Goal: Information Seeking & Learning: Learn about a topic

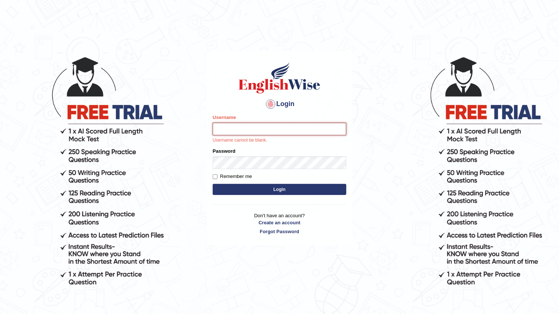
click at [256, 125] on input "Username" at bounding box center [280, 129] width 134 height 13
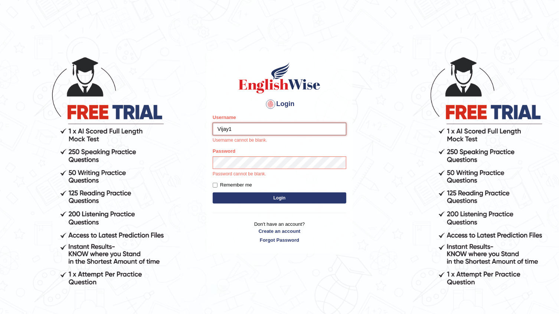
type input "Vijay1"
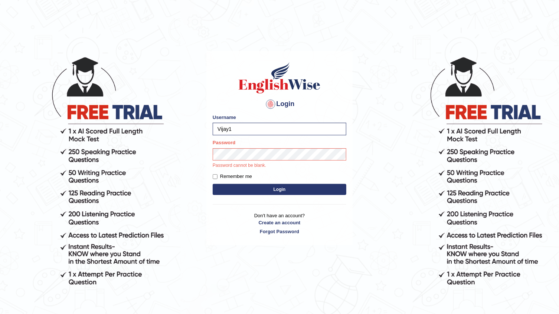
click at [215, 174] on label "Remember me" at bounding box center [232, 176] width 39 height 7
click at [215, 174] on input "Remember me" at bounding box center [215, 176] width 5 height 5
checkbox input "true"
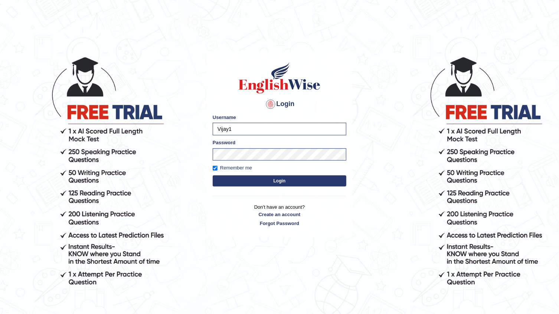
click at [239, 182] on button "Login" at bounding box center [280, 181] width 134 height 11
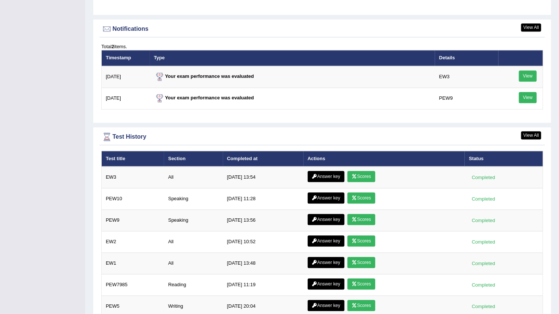
scroll to position [945, 0]
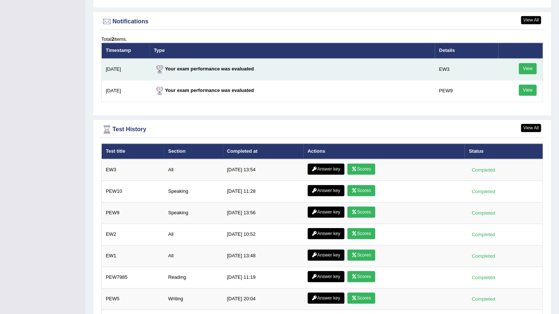
click at [531, 67] on link "View" at bounding box center [528, 68] width 18 height 11
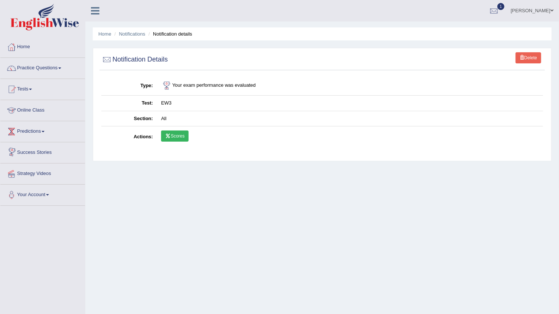
click at [178, 136] on link "Scores" at bounding box center [174, 136] width 27 height 11
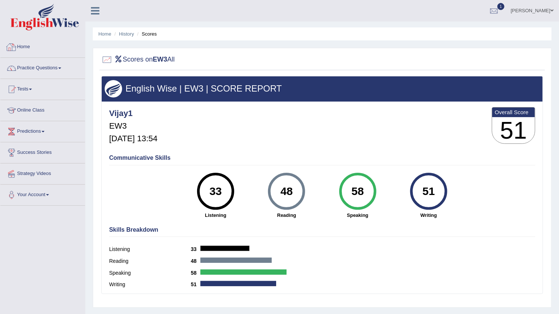
click at [27, 48] on link "Home" at bounding box center [42, 46] width 85 height 19
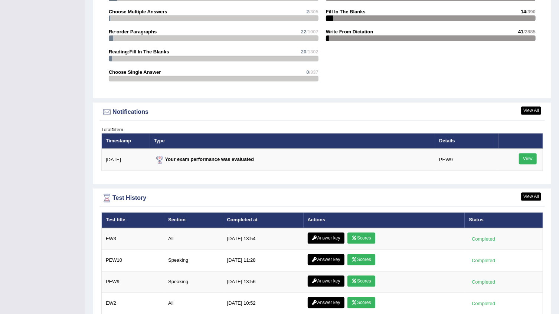
scroll to position [857, 0]
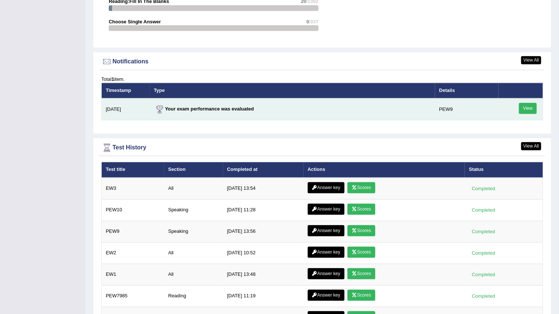
click at [532, 103] on link "View" at bounding box center [528, 108] width 18 height 11
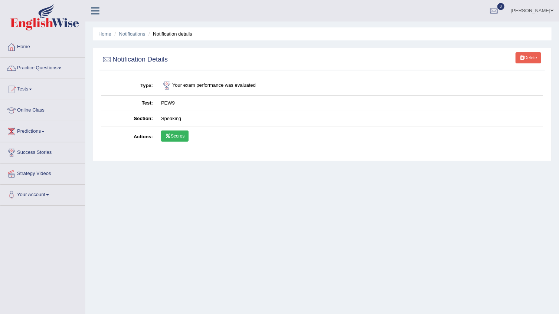
click at [180, 132] on link "Scores" at bounding box center [174, 136] width 27 height 11
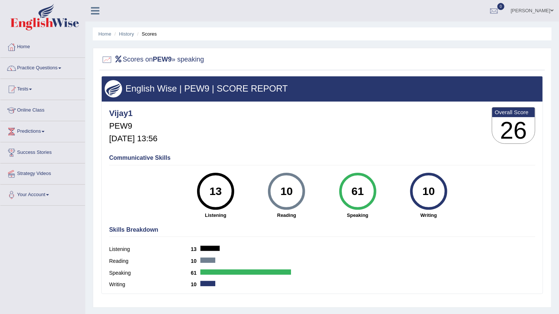
click at [23, 45] on link "Home" at bounding box center [42, 46] width 85 height 19
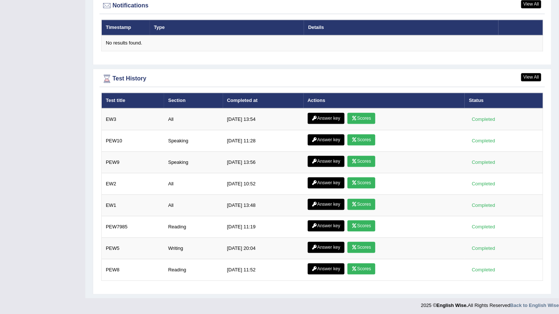
scroll to position [914, 0]
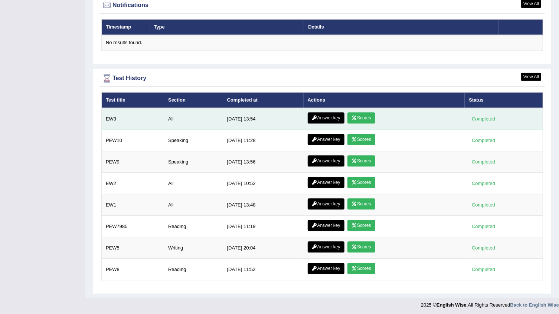
click at [330, 115] on link "Answer key" at bounding box center [326, 117] width 37 height 11
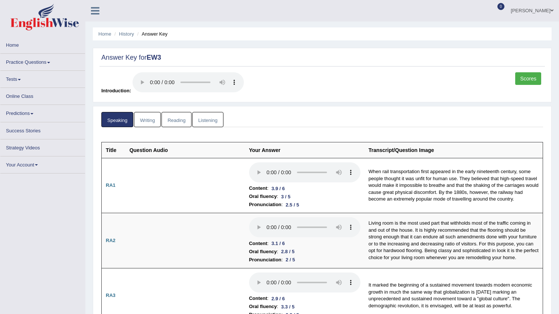
scroll to position [33, 0]
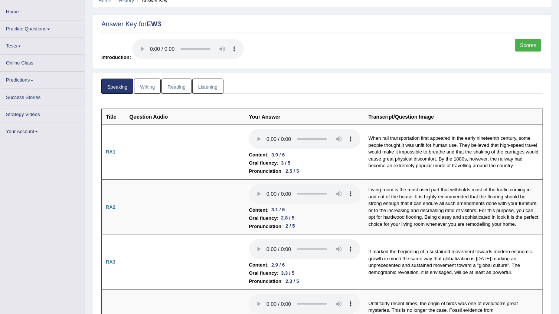
click at [183, 86] on link "Reading" at bounding box center [176, 86] width 30 height 15
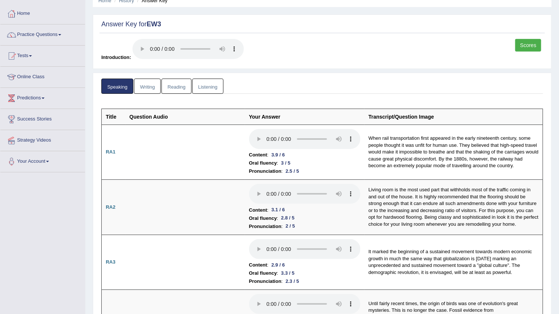
click at [183, 86] on link "Reading" at bounding box center [176, 86] width 30 height 15
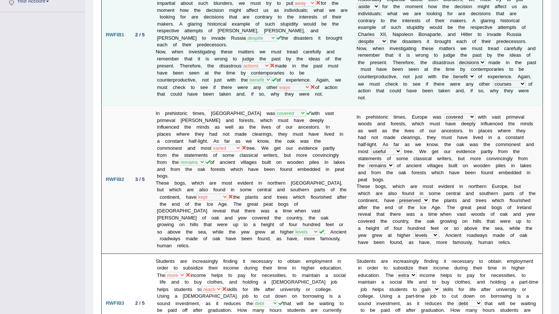
scroll to position [202, 0]
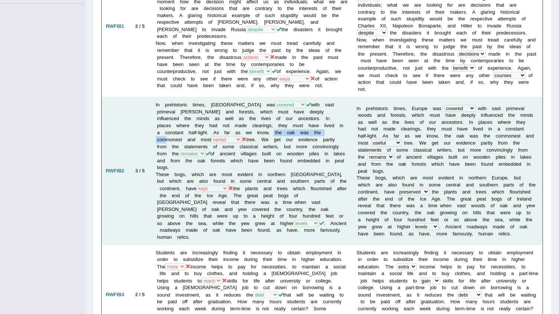
drag, startPoint x: 184, startPoint y: 125, endPoint x: 251, endPoint y: 128, distance: 66.2
click at [251, 128] on td "In prehistoric times, Europe was smothered covered overgrown flourishing with v…" at bounding box center [252, 171] width 201 height 148
copy td "oak was the commonest"
drag, startPoint x: 172, startPoint y: 120, endPoint x: 185, endPoint y: 125, distance: 13.6
click at [175, 124] on td "In prehistoric times, Europe was smothered covered overgrown flourishing with v…" at bounding box center [252, 171] width 201 height 148
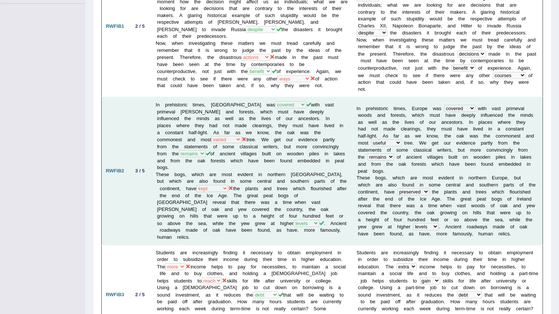
drag, startPoint x: 185, startPoint y: 125, endPoint x: 232, endPoint y: 134, distance: 48.2
click at [232, 134] on td "In prehistoric times, Europe was smothered covered overgrown flourishing with v…" at bounding box center [252, 171] width 201 height 148
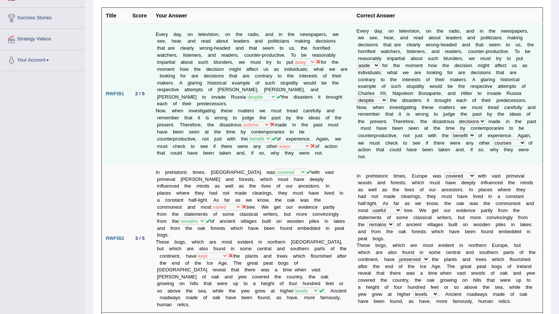
scroll to position [0, 0]
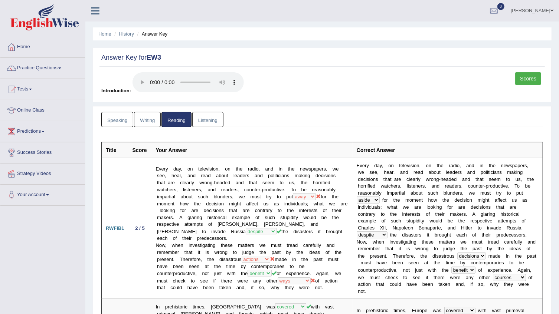
click at [218, 122] on link "Listening" at bounding box center [207, 119] width 31 height 15
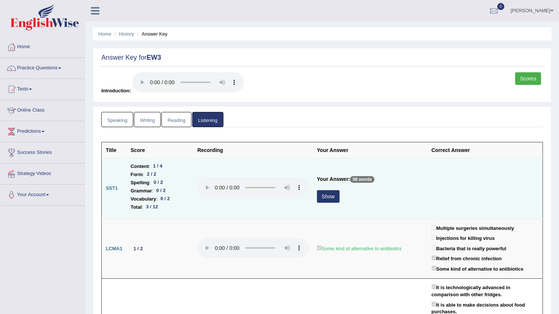
click at [336, 197] on button "Show" at bounding box center [328, 196] width 23 height 13
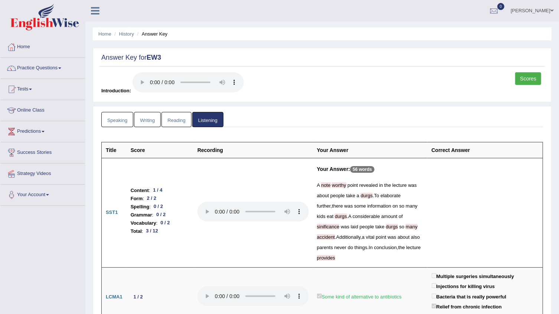
click at [444, 149] on th "Correct Answer" at bounding box center [485, 150] width 115 height 16
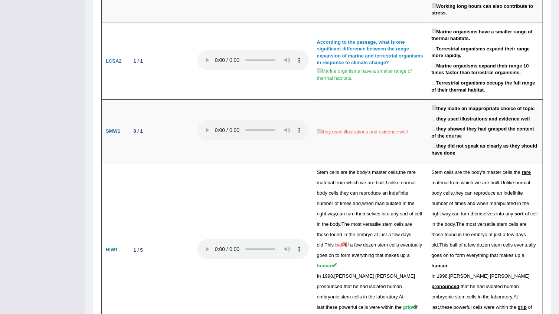
scroll to position [1282, 0]
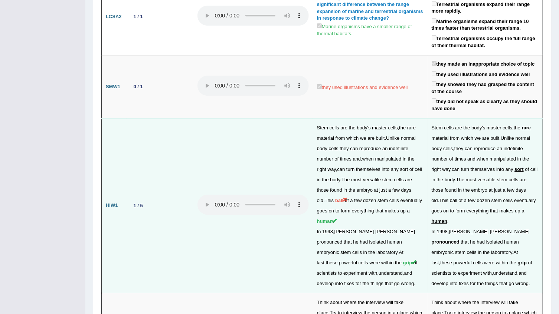
click at [413, 125] on span "rare" at bounding box center [411, 128] width 9 height 6
drag, startPoint x: 412, startPoint y: 56, endPoint x: 404, endPoint y: 57, distance: 7.9
click at [404, 118] on td "Stem cells are the body ' s master cells , the rare material from which we are …" at bounding box center [370, 205] width 115 height 175
click at [323, 156] on span "number" at bounding box center [325, 159] width 16 height 6
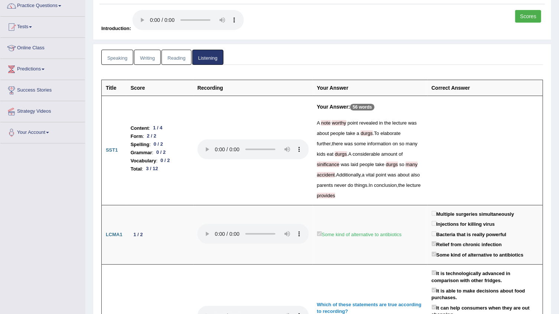
scroll to position [0, 0]
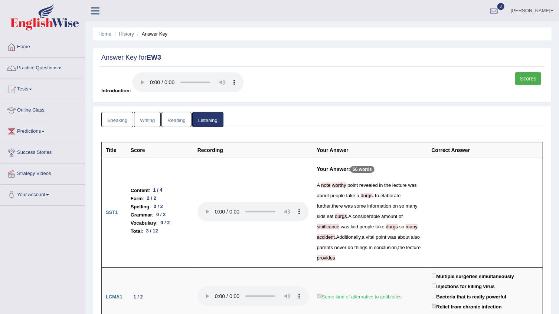
click at [40, 69] on link "Practice Questions" at bounding box center [42, 67] width 85 height 19
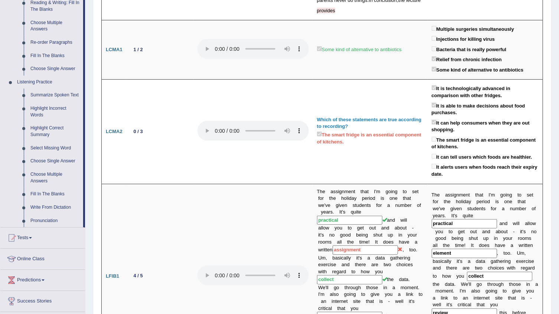
scroll to position [270, 0]
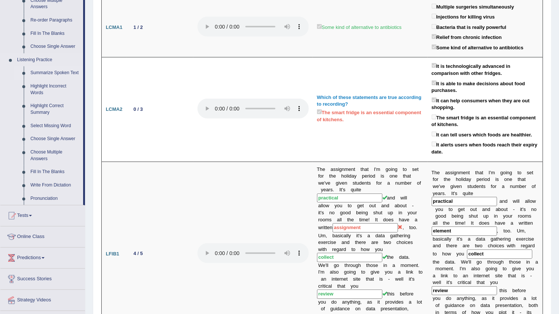
click at [57, 73] on link "Summarize Spoken Text" at bounding box center [55, 72] width 56 height 13
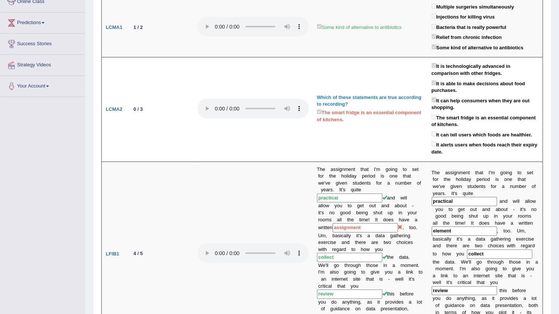
scroll to position [152, 0]
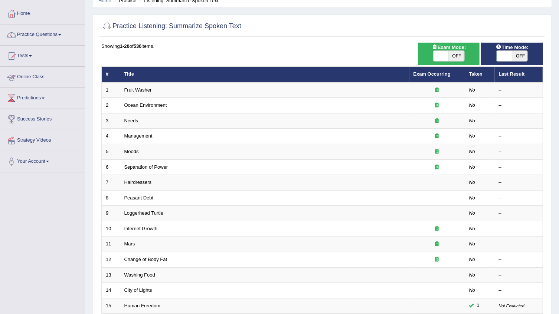
scroll to position [33, 0]
click at [519, 59] on span "OFF" at bounding box center [520, 56] width 16 height 10
checkbox input "true"
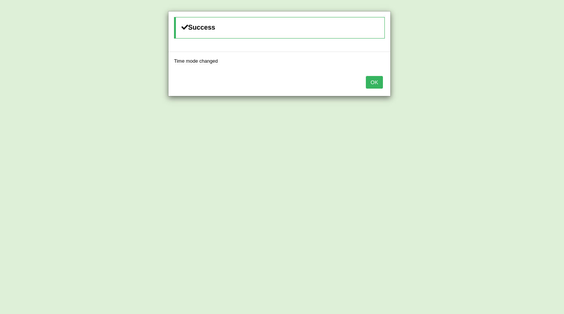
click at [377, 84] on button "OK" at bounding box center [374, 82] width 17 height 13
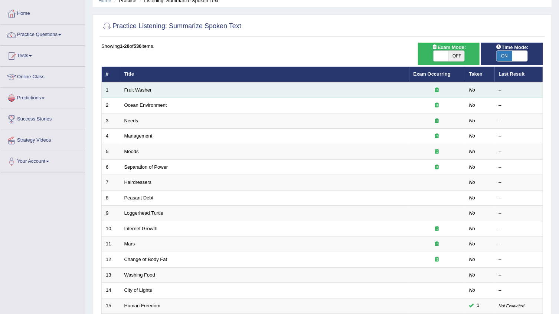
click at [141, 90] on link "Fruit Washer" at bounding box center [137, 90] width 27 height 6
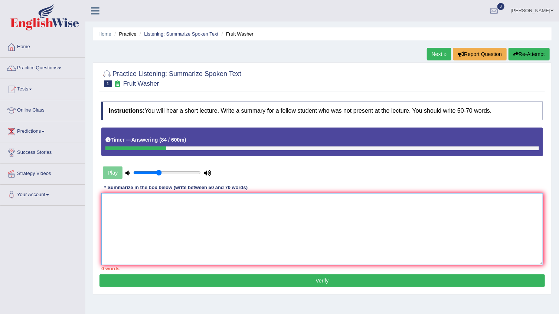
click at [134, 211] on textarea at bounding box center [322, 229] width 442 height 72
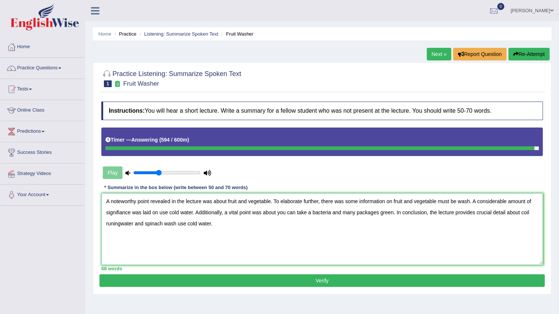
type textarea "A noteworthy point revealed in the lecture was about fruit and vegetable. To el…"
click at [148, 280] on button "Verify" at bounding box center [321, 281] width 445 height 13
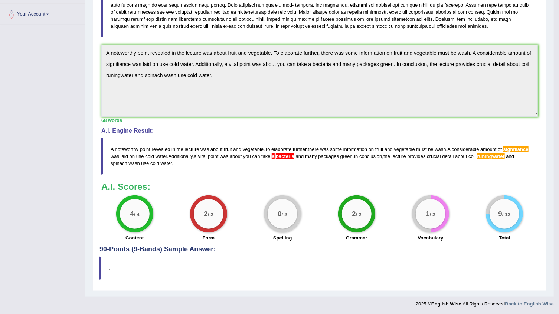
scroll to position [182, 0]
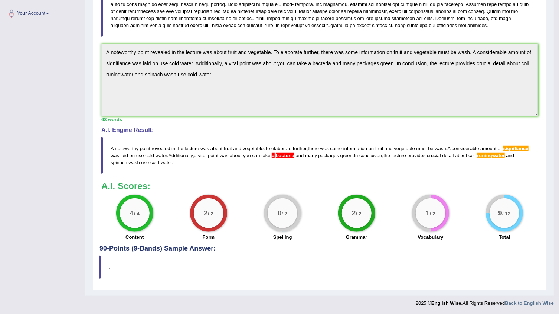
drag, startPoint x: 561, startPoint y: 3, endPoint x: 100, endPoint y: 104, distance: 471.3
click at [84, 107] on div "Toggle navigation Home Practice Questions Speaking Practice Read Aloud Repeat S…" at bounding box center [277, 64] width 554 height 493
drag, startPoint x: 52, startPoint y: 34, endPoint x: 71, endPoint y: 139, distance: 107.0
click at [71, 139] on div "Toggle navigation Home Practice Questions Speaking Practice Read Aloud Repeat S…" at bounding box center [277, 64] width 554 height 493
click at [371, 113] on div "Instructions: You will hear a short lecture. Write a summary for a fellow stude…" at bounding box center [319, 80] width 440 height 329
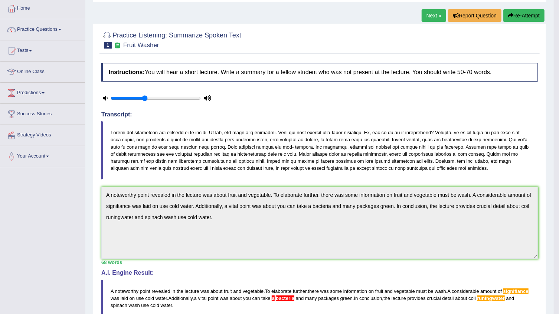
scroll to position [26, 0]
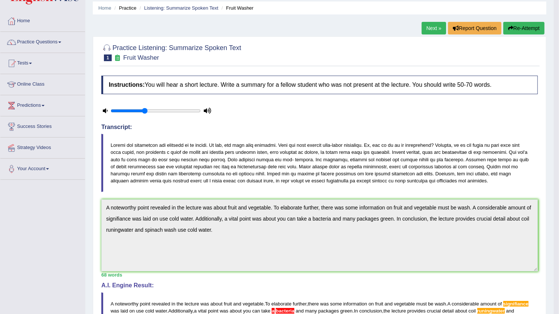
click at [519, 25] on button "Re-Attempt" at bounding box center [523, 28] width 41 height 13
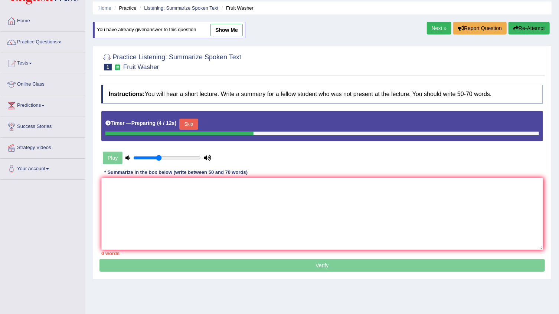
drag, startPoint x: 101, startPoint y: 189, endPoint x: 195, endPoint y: 120, distance: 116.5
click at [195, 120] on button "Skip" at bounding box center [188, 124] width 19 height 11
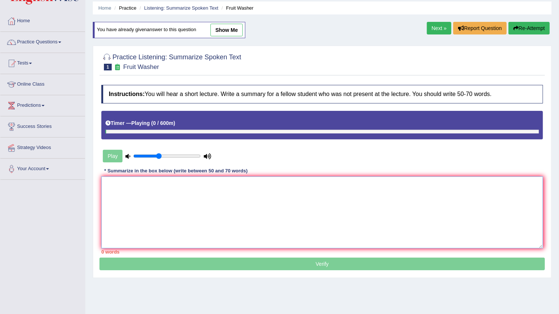
click at [131, 180] on textarea at bounding box center [322, 213] width 442 height 72
paste textarea "A noteworthy point revealed in the lecture was about fruit and vegetable. To el…"
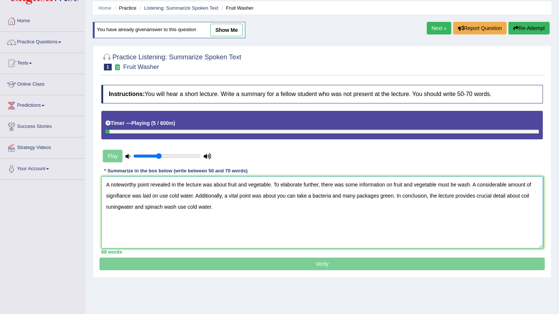
click at [120, 208] on textarea "A noteworthy point revealed in the lecture was about fruit and vegetable. To el…" at bounding box center [322, 213] width 442 height 72
click at [126, 194] on textarea "A noteworthy point revealed in the lecture was about fruit and vegetable. To el…" at bounding box center [322, 213] width 442 height 72
click at [127, 197] on textarea "A noteworthy point revealed in the lecture was about fruit and vegetable. To el…" at bounding box center [322, 213] width 442 height 72
click at [124, 194] on textarea "A noteworthy point revealed in the lecture was about fruit and vegetable. To el…" at bounding box center [322, 213] width 442 height 72
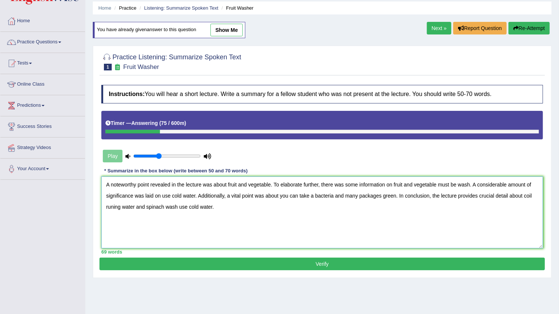
click at [299, 194] on textarea "A noteworthy point revealed in the lecture was about fruit and vegetable. To el…" at bounding box center [322, 213] width 442 height 72
click at [395, 196] on textarea "A noteworthy point revealed in the lecture was about fruit and vegetable. To el…" at bounding box center [322, 213] width 442 height 72
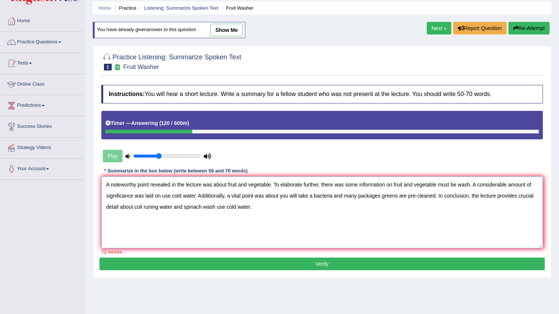
click at [142, 206] on textarea "A noteworthy point revealed in the lecture was about fruit and vegetable. To el…" at bounding box center [322, 213] width 442 height 72
click at [144, 205] on textarea "A noteworthy point revealed in the lecture was about fruit and vegetable. To el…" at bounding box center [322, 213] width 442 height 72
click at [142, 205] on textarea "A noteworthy point revealed in the lecture was about fruit and vegetable. To el…" at bounding box center [322, 213] width 442 height 72
type textarea "A noteworthy point revealed in the lecture was about fruit and vegetable. To el…"
click at [257, 262] on button "Verify" at bounding box center [321, 264] width 445 height 13
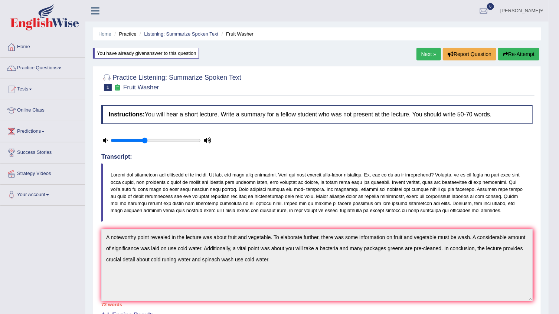
click at [524, 56] on button "Re-Attempt" at bounding box center [518, 54] width 41 height 13
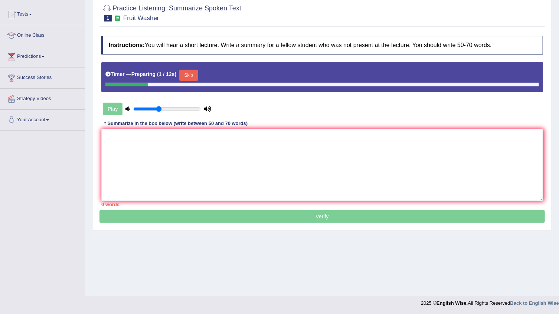
drag, startPoint x: 0, startPoint y: 0, endPoint x: 184, endPoint y: 81, distance: 201.3
click at [190, 71] on button "Skip" at bounding box center [188, 75] width 19 height 11
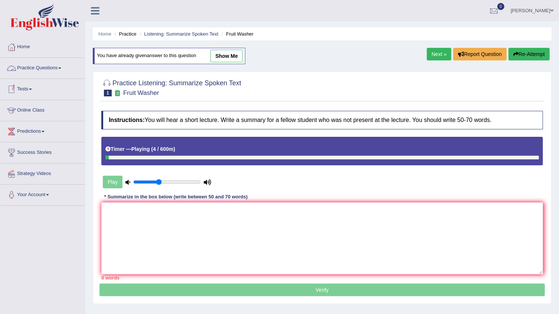
click at [42, 69] on link "Practice Questions" at bounding box center [42, 67] width 85 height 19
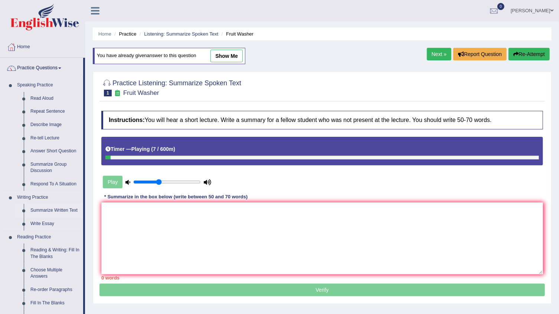
click at [66, 211] on link "Summarize Written Text" at bounding box center [55, 210] width 56 height 13
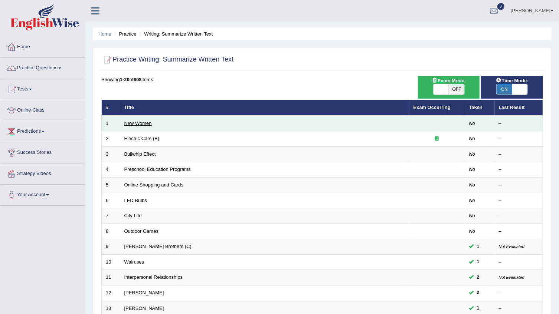
click at [142, 121] on link "New Women" at bounding box center [137, 124] width 27 height 6
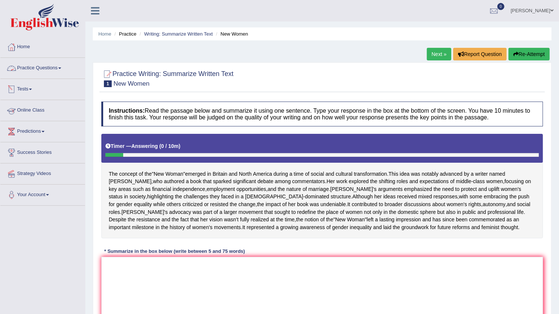
click at [33, 68] on link "Practice Questions" at bounding box center [42, 67] width 85 height 19
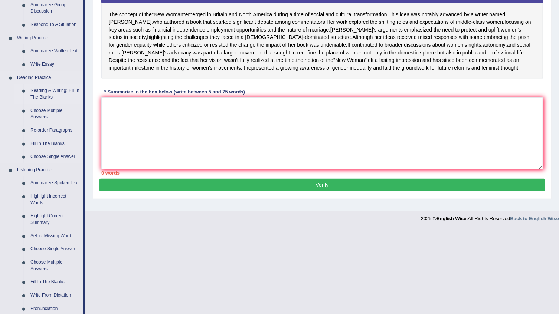
scroll to position [202, 0]
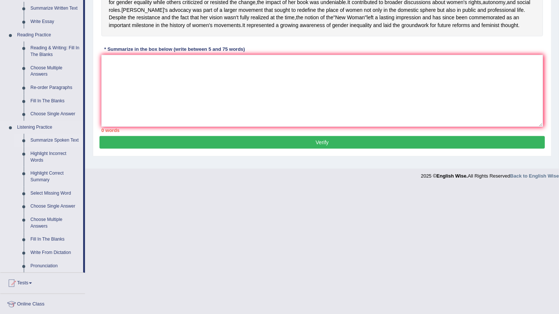
click at [74, 137] on link "Summarize Spoken Text" at bounding box center [55, 140] width 56 height 13
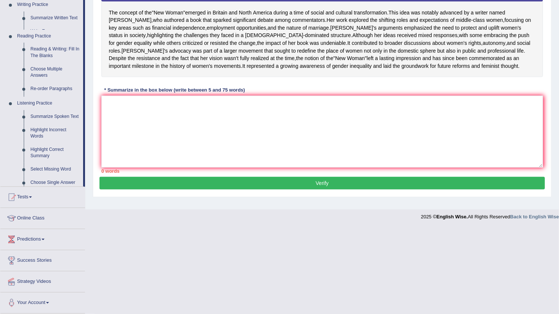
scroll to position [91, 0]
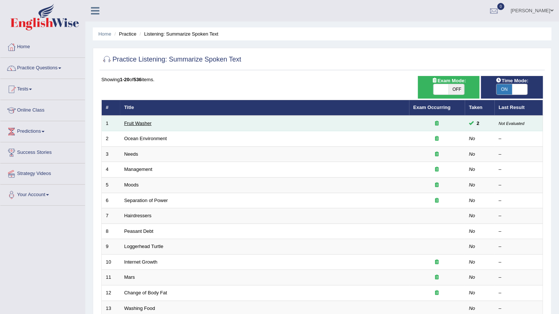
click at [140, 121] on link "Fruit Washer" at bounding box center [137, 124] width 27 height 6
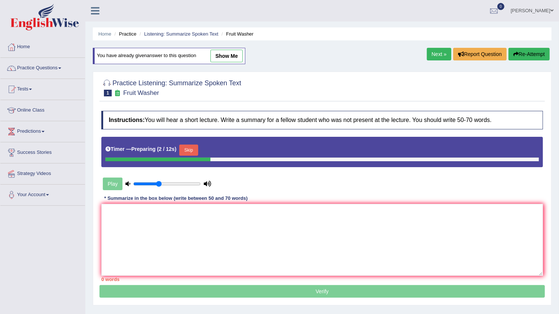
click at [233, 58] on link "show me" at bounding box center [226, 56] width 32 height 13
type textarea "A noteworthy point revealed in the lecture was about fruit and vegetable. To el…"
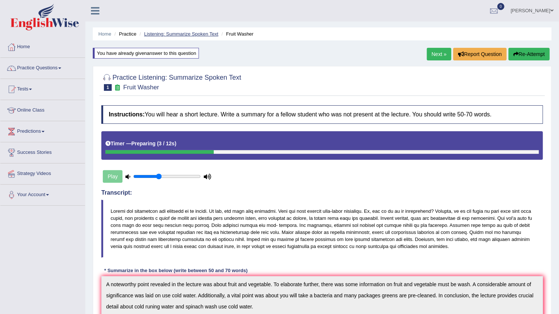
click at [193, 35] on link "Listening: Summarize Spoken Text" at bounding box center [181, 34] width 74 height 6
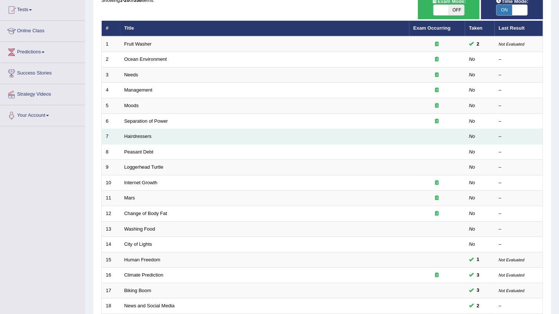
scroll to position [67, 0]
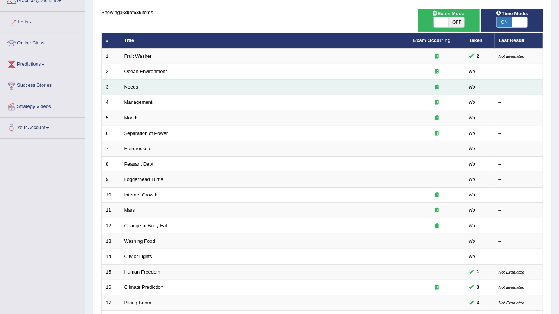
click at [131, 89] on td "Needs" at bounding box center [264, 87] width 289 height 16
click at [133, 86] on link "Needs" at bounding box center [131, 87] width 14 height 6
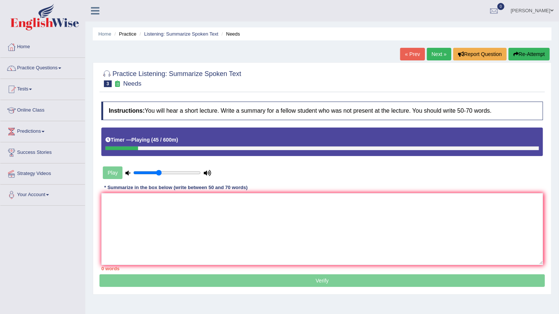
click at [526, 50] on button "Re-Attempt" at bounding box center [529, 54] width 41 height 13
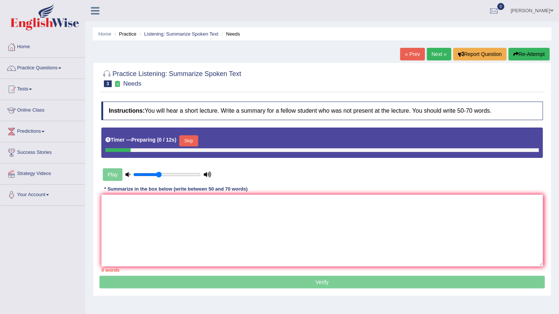
click at [183, 143] on button "Skip" at bounding box center [188, 140] width 19 height 11
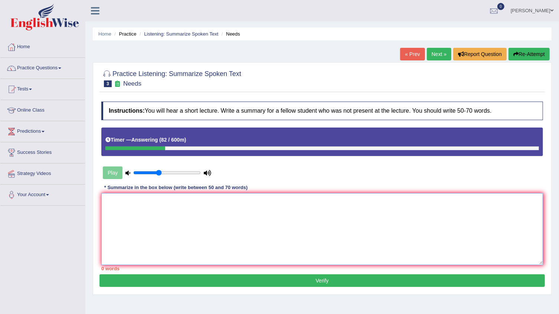
click at [163, 220] on textarea at bounding box center [322, 229] width 442 height 72
paste textarea "A noteworthy point revealed in the lecture was about fruit and vegetable. To el…"
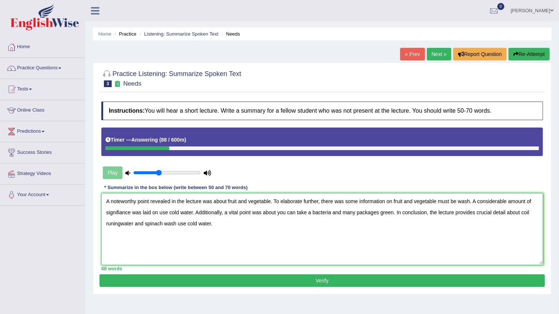
drag, startPoint x: 270, startPoint y: 203, endPoint x: 262, endPoint y: 203, distance: 7.1
click at [262, 203] on textarea "A noteworthy point revealed in the lecture was about fruit and vegetable. To el…" at bounding box center [322, 229] width 442 height 72
drag, startPoint x: 271, startPoint y: 203, endPoint x: 229, endPoint y: 202, distance: 42.0
click at [229, 202] on textarea "A noteworthy point revealed in the lecture was about fruit and vegetable. To el…" at bounding box center [322, 229] width 442 height 72
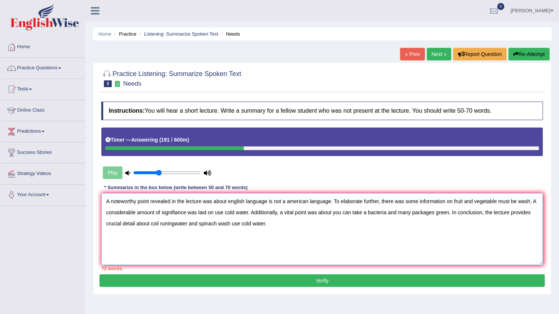
drag, startPoint x: 530, startPoint y: 200, endPoint x: 455, endPoint y: 204, distance: 75.1
click at [455, 204] on textarea "A noteworthy point revealed in the lecture was about english language is not a …" at bounding box center [322, 229] width 442 height 72
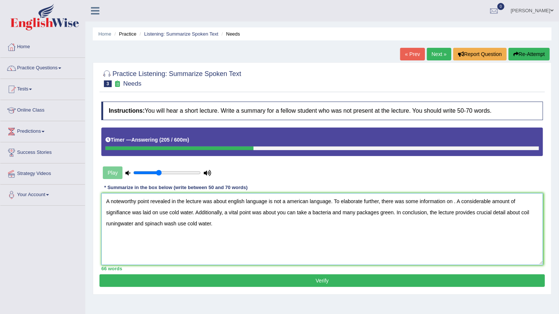
click at [331, 204] on textarea "A noteworthy point revealed in the lecture was about english language is not a …" at bounding box center [322, 229] width 442 height 72
click at [500, 202] on textarea "A noteworthy point revealed in the lecture was about english language is not a …" at bounding box center [322, 229] width 442 height 72
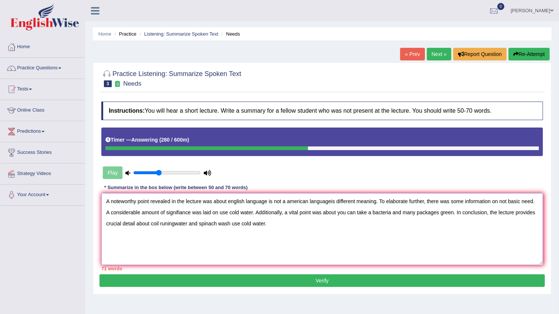
drag, startPoint x: 252, startPoint y: 212, endPoint x: 219, endPoint y: 216, distance: 33.3
click at [219, 216] on textarea "A noteworthy point revealed in the lecture was about english language is not a …" at bounding box center [322, 229] width 442 height 72
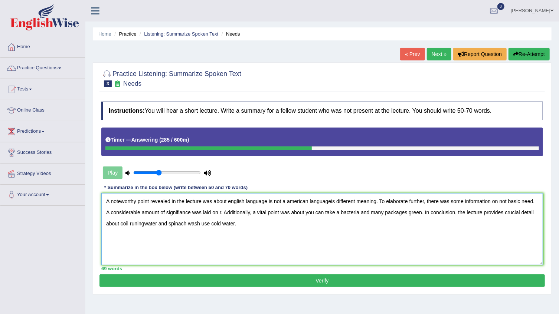
click at [221, 212] on textarea "A noteworthy point revealed in the lecture was about english language is not a …" at bounding box center [322, 229] width 442 height 72
click at [222, 212] on textarea "A noteworthy point revealed in the lecture was about english language is not a …" at bounding box center [322, 229] width 442 height 72
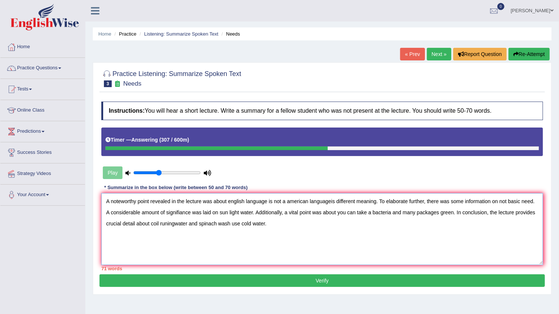
drag, startPoint x: 452, startPoint y: 212, endPoint x: 340, endPoint y: 210, distance: 111.7
click at [340, 210] on textarea "A noteworthy point revealed in the lecture was about english language is not a …" at bounding box center [322, 229] width 442 height 72
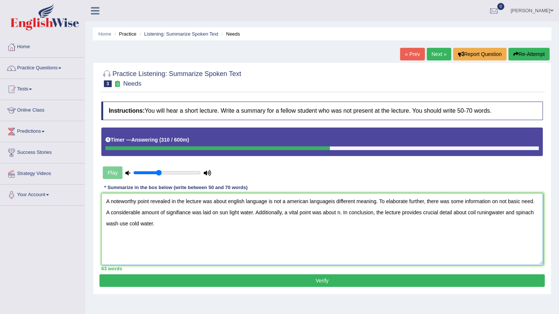
click at [340, 213] on textarea "A noteworthy point revealed in the lecture was about english language is not a …" at bounding box center [322, 229] width 442 height 72
click at [338, 213] on textarea "A noteworthy point revealed in the lecture was about english language is not a …" at bounding box center [322, 229] width 442 height 72
click at [374, 214] on textarea "A noteworthy point revealed in the lecture was about english language is not a …" at bounding box center [322, 229] width 442 height 72
click at [379, 212] on textarea "A noteworthy point revealed in the lecture was about english language is not a …" at bounding box center [322, 229] width 442 height 72
click at [380, 215] on textarea "A noteworthy point revealed in the lecture was about english language is not a …" at bounding box center [322, 229] width 442 height 72
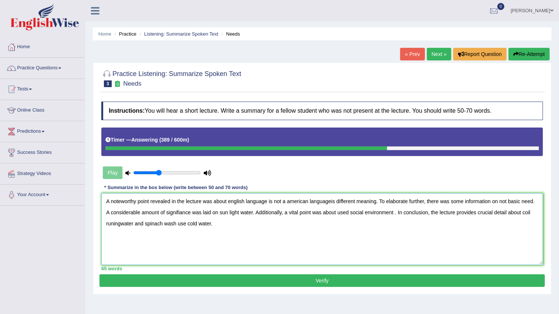
click at [398, 213] on textarea "A noteworthy point revealed in the lecture was about english language is not a …" at bounding box center [322, 229] width 442 height 72
drag, startPoint x: 104, startPoint y: 224, endPoint x: 218, endPoint y: 224, distance: 113.6
click at [218, 224] on textarea "A noteworthy point revealed in the lecture was about english language is not a …" at bounding box center [322, 229] width 442 height 72
click at [290, 203] on textarea "A noteworthy point revealed in the lecture was about english language is not a …" at bounding box center [322, 229] width 442 height 72
type textarea "A noteworthy point revealed in the lecture was about english language is not a …"
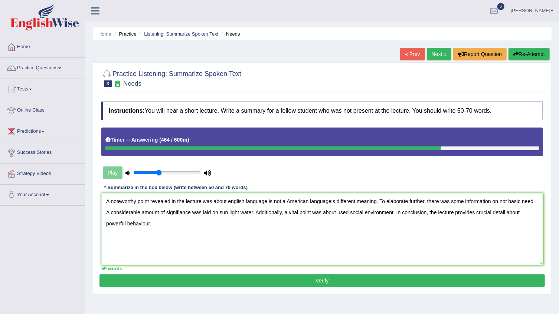
click at [248, 278] on button "Verify" at bounding box center [321, 281] width 445 height 13
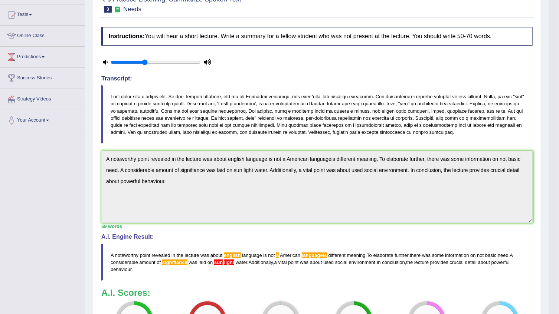
scroll to position [46, 0]
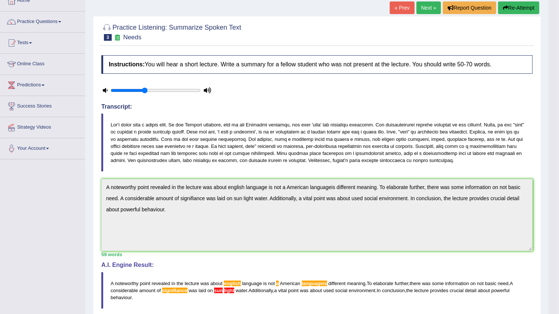
click at [507, 13] on button "Re-Attempt" at bounding box center [518, 7] width 41 height 13
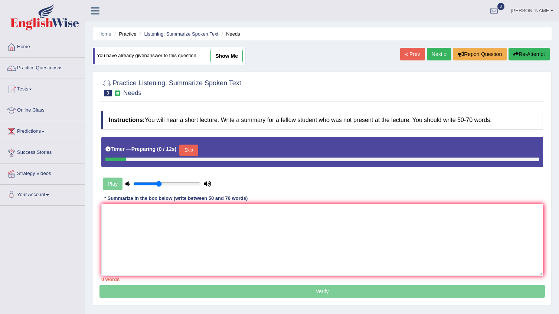
scroll to position [46, 0]
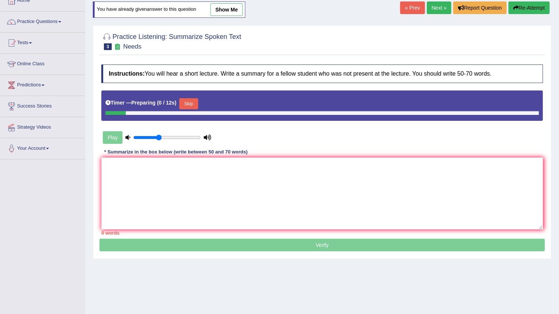
click at [141, 157] on div "Instructions: You will hear a short lecture. Write a summary for a fellow stude…" at bounding box center [321, 150] width 445 height 178
click at [135, 165] on textarea at bounding box center [322, 194] width 442 height 72
paste textarea "A noteworthy point revealed in the lecture was about english language is not a …"
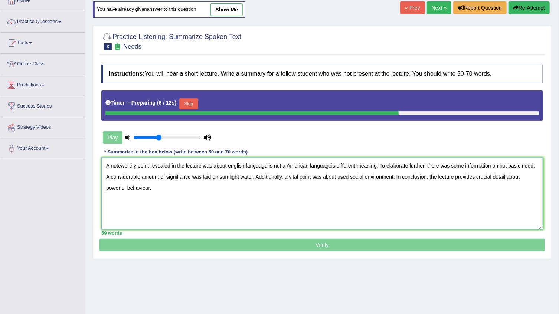
click at [287, 166] on textarea "A noteworthy point revealed in the lecture was about english language is not a …" at bounding box center [322, 194] width 442 height 72
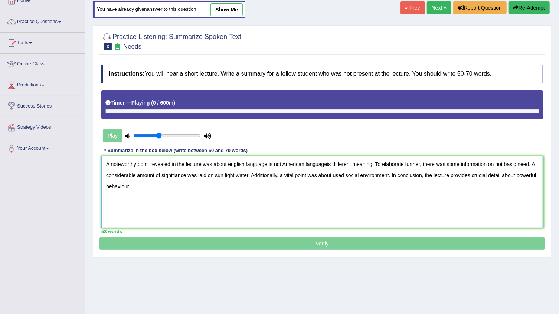
click at [331, 163] on textarea "A noteworthy point revealed in the lecture was about english language is not Am…" at bounding box center [322, 192] width 442 height 72
click at [491, 165] on textarea "A noteworthy point revealed in the lecture was about english language is not Am…" at bounding box center [322, 192] width 442 height 72
click at [133, 186] on textarea "A noteworthy point revealed in the lecture was about english language is not Am…" at bounding box center [322, 192] width 442 height 72
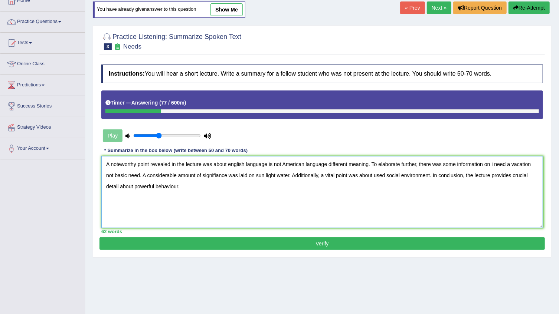
click at [156, 186] on textarea "A noteworthy point revealed in the lecture was about english language is not Am…" at bounding box center [322, 192] width 442 height 72
click at [157, 186] on textarea "A noteworthy point revealed in the lecture was about english language is not Am…" at bounding box center [322, 192] width 442 height 72
click at [170, 186] on textarea "A noteworthy point revealed in the lecture was about english language is not Am…" at bounding box center [322, 192] width 442 height 72
type textarea "A noteworthy point revealed in the lecture was about english language is not Am…"
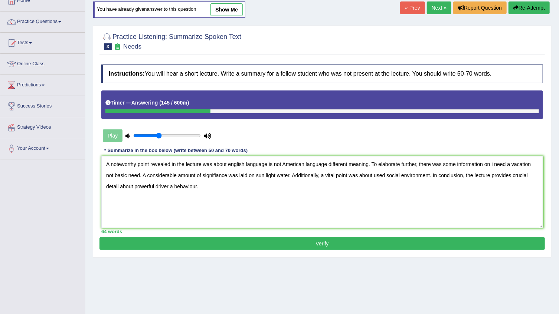
click at [278, 240] on button "Verify" at bounding box center [321, 244] width 445 height 13
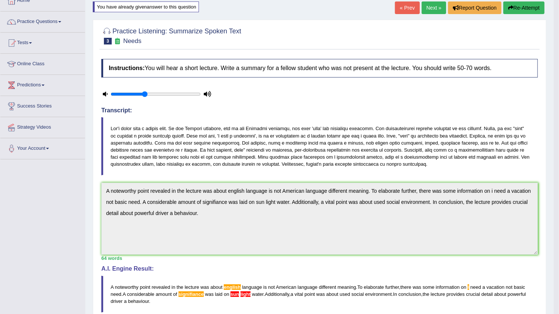
scroll to position [13, 0]
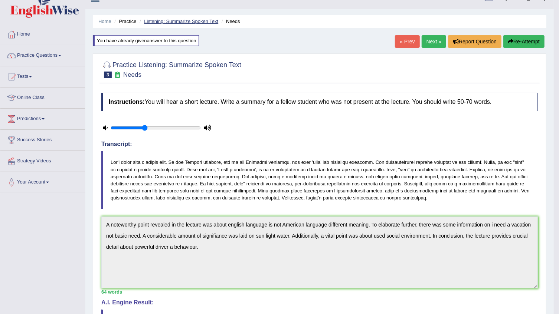
click at [187, 22] on link "Listening: Summarize Spoken Text" at bounding box center [181, 22] width 74 height 6
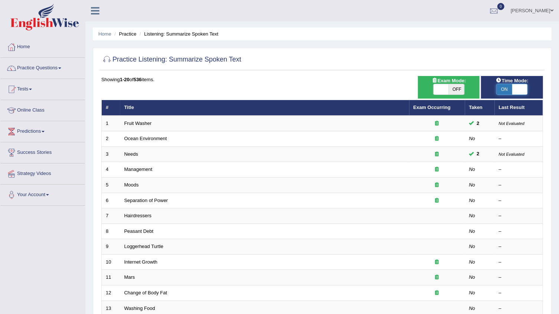
click at [512, 90] on span at bounding box center [520, 89] width 16 height 10
checkbox input "false"
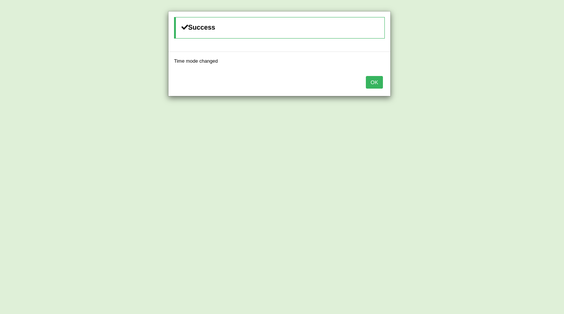
click at [374, 85] on button "OK" at bounding box center [374, 82] width 17 height 13
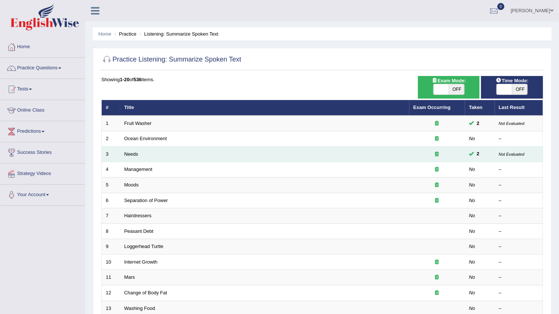
click at [138, 156] on td "Needs" at bounding box center [264, 155] width 289 height 16
click at [137, 156] on link "Needs" at bounding box center [131, 154] width 14 height 6
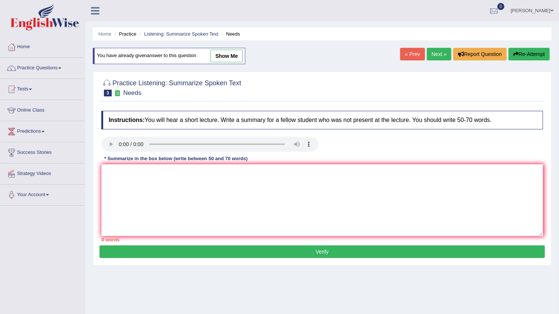
click at [219, 55] on link "show me" at bounding box center [226, 56] width 32 height 13
type textarea "A noteworthy point revealed in the lecture was about english language is not Am…"
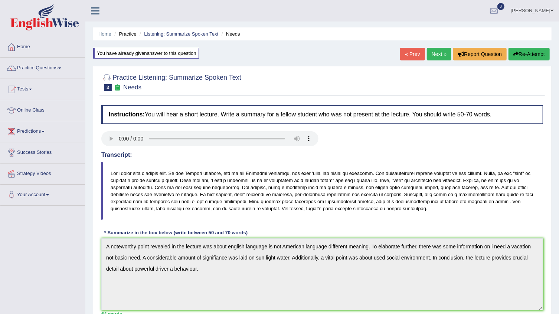
click at [520, 53] on button "Re-Attempt" at bounding box center [529, 54] width 41 height 13
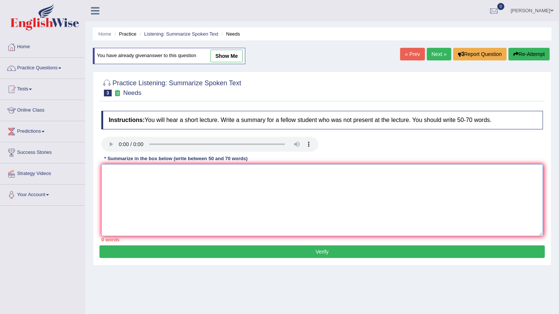
click at [124, 195] on textarea at bounding box center [322, 200] width 442 height 72
paste textarea "A noteworthy point revealed in the lecture was about english language is not Am…"
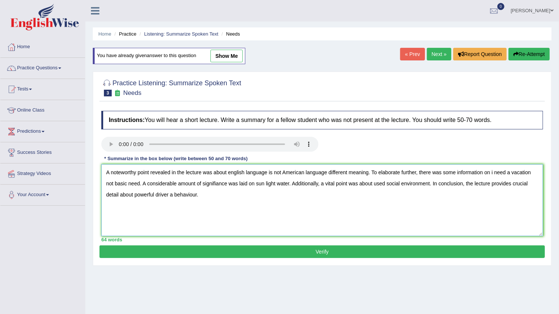
click at [267, 184] on textarea "A noteworthy point revealed in the lecture was about english language is not Am…" at bounding box center [322, 200] width 442 height 72
click at [289, 185] on textarea "A noteworthy point revealed in the lecture was about english language is not Am…" at bounding box center [322, 200] width 442 height 72
click at [228, 183] on textarea "A noteworthy point revealed in the lecture was about english language is not Am…" at bounding box center [322, 200] width 442 height 72
type textarea "A noteworthy point revealed in the lecture was about english language is not Am…"
click at [371, 254] on button "Verify" at bounding box center [321, 252] width 445 height 13
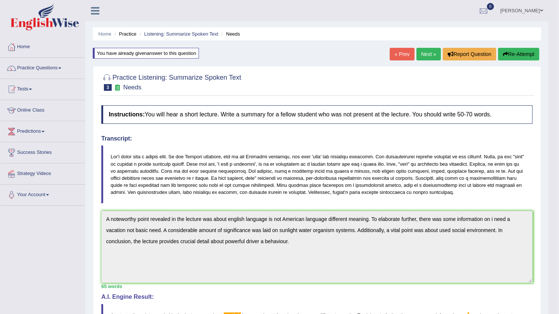
click at [524, 53] on button "Re-Attempt" at bounding box center [518, 54] width 41 height 13
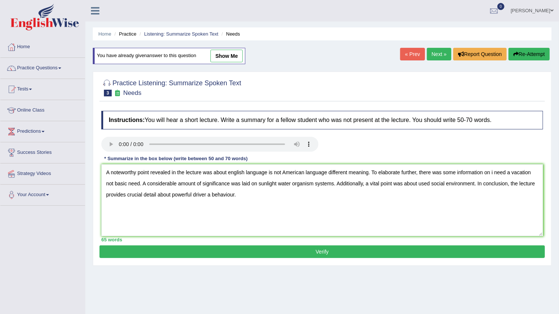
click at [230, 172] on textarea "A noteworthy point revealed in the lecture was about english language is not Am…" at bounding box center [322, 200] width 442 height 72
click at [495, 172] on textarea "A noteworthy point revealed in the lecture was about English language is not Am…" at bounding box center [322, 200] width 442 height 72
type textarea "A noteworthy point revealed in the lecture was about English language is not Am…"
click at [307, 249] on button "Verify" at bounding box center [321, 252] width 445 height 13
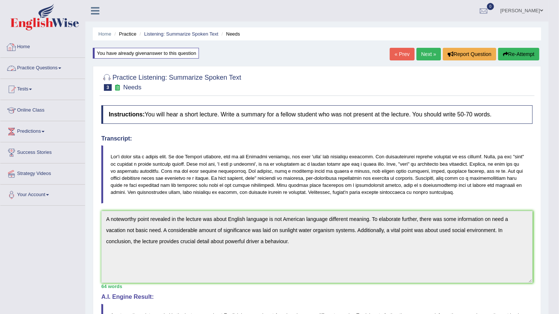
click at [32, 71] on link "Practice Questions" at bounding box center [42, 67] width 85 height 19
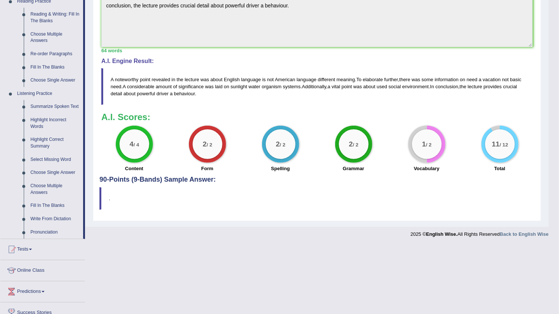
scroll to position [270, 0]
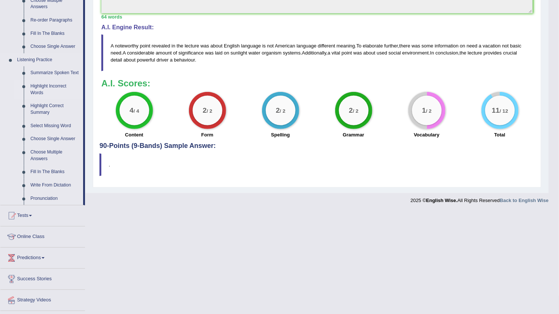
click at [48, 86] on link "Highlight Incorrect Words" at bounding box center [55, 90] width 56 height 20
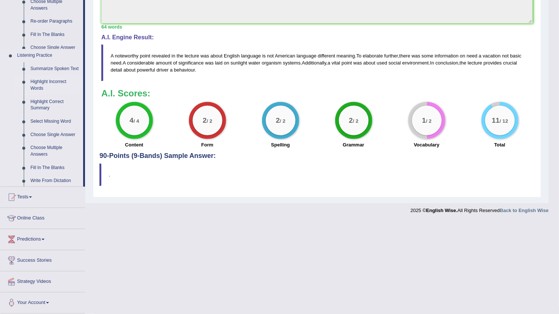
scroll to position [167, 0]
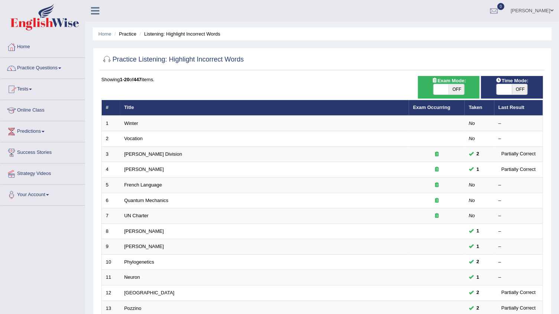
click at [530, 85] on div "ON OFF" at bounding box center [512, 89] width 55 height 11
click at [509, 88] on span at bounding box center [505, 89] width 16 height 10
checkbox input "true"
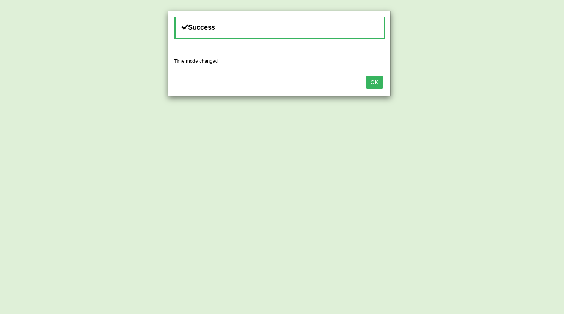
click at [377, 81] on button "OK" at bounding box center [374, 82] width 17 height 13
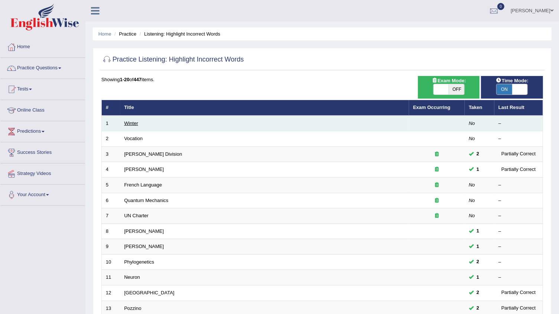
click at [127, 122] on link "Winter" at bounding box center [131, 124] width 14 height 6
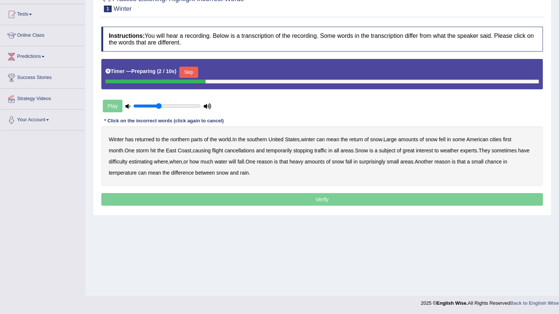
click at [192, 67] on button "Skip" at bounding box center [188, 72] width 19 height 11
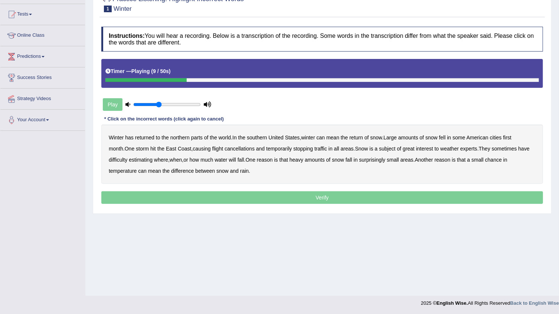
click at [265, 137] on b "southern" at bounding box center [257, 138] width 20 height 6
click at [512, 135] on b "first" at bounding box center [507, 138] width 9 height 6
click at [334, 149] on b "all" at bounding box center [336, 149] width 5 height 6
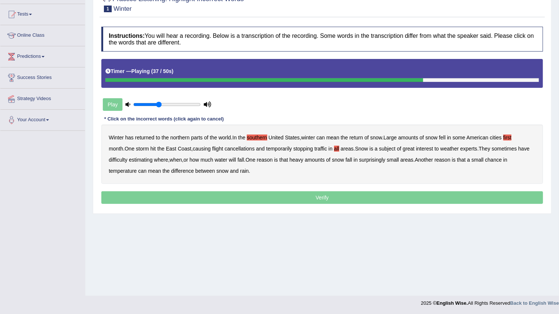
click at [226, 159] on b "water" at bounding box center [221, 160] width 13 height 6
click at [501, 158] on b "chance" at bounding box center [493, 160] width 17 height 6
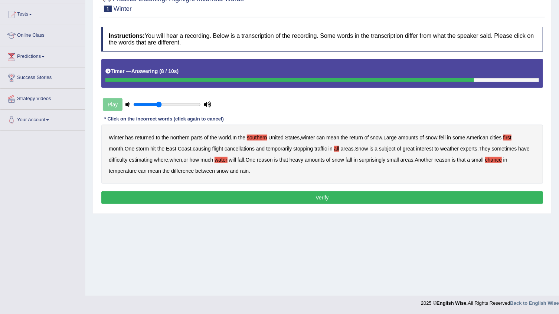
click at [221, 193] on button "Verify" at bounding box center [322, 198] width 442 height 13
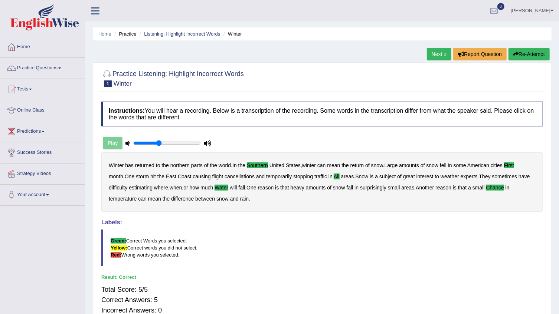
click at [435, 52] on link "Next »" at bounding box center [439, 54] width 25 height 13
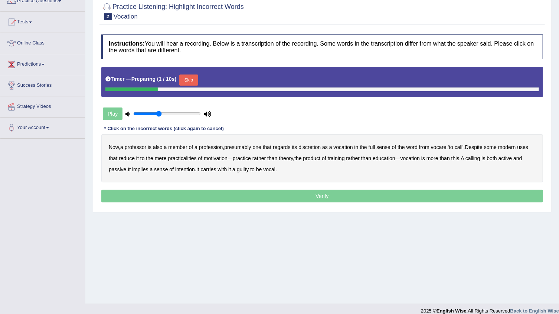
scroll to position [67, 0]
click at [194, 78] on button "Skip" at bounding box center [188, 80] width 19 height 11
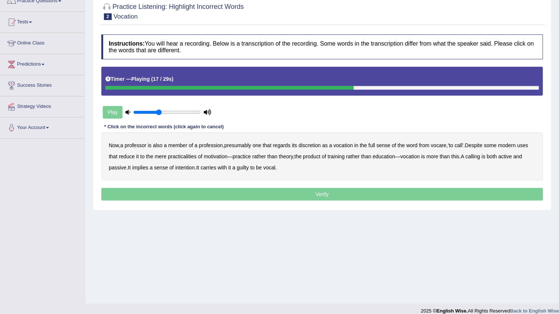
click at [224, 157] on b "motivation" at bounding box center [216, 157] width 24 height 6
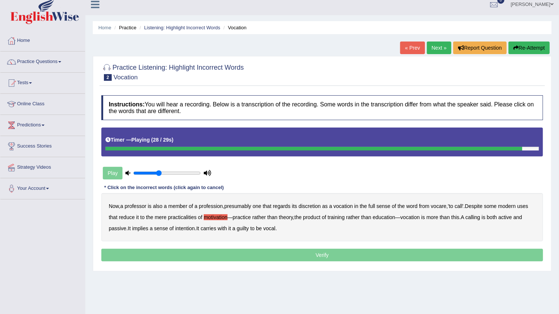
scroll to position [0, 0]
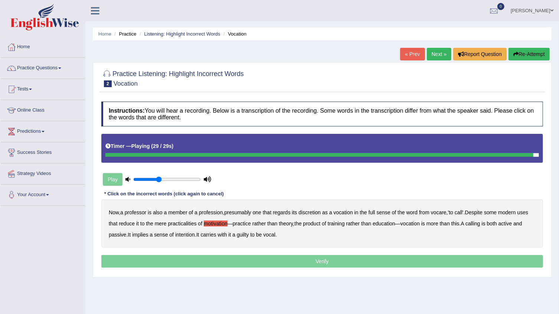
click at [535, 52] on button "Re-Attempt" at bounding box center [529, 54] width 41 height 13
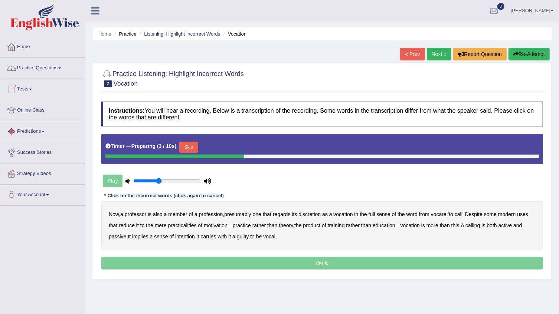
click at [186, 151] on button "Skip" at bounding box center [188, 147] width 19 height 11
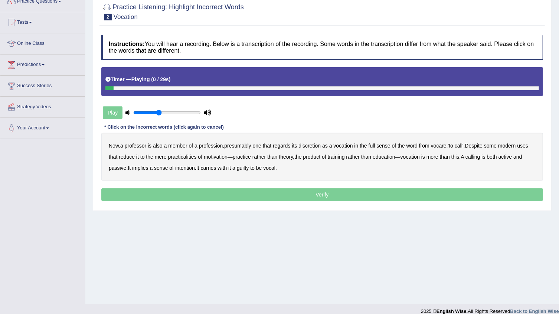
scroll to position [67, 0]
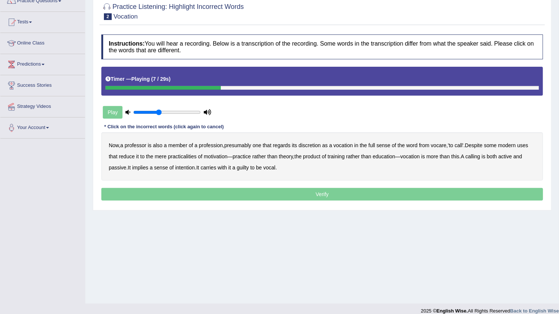
click at [315, 148] on b "discretion" at bounding box center [309, 146] width 22 height 6
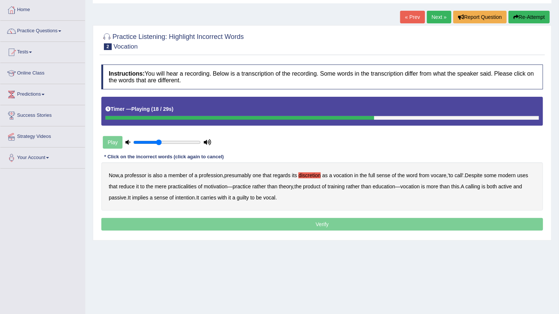
scroll to position [0, 0]
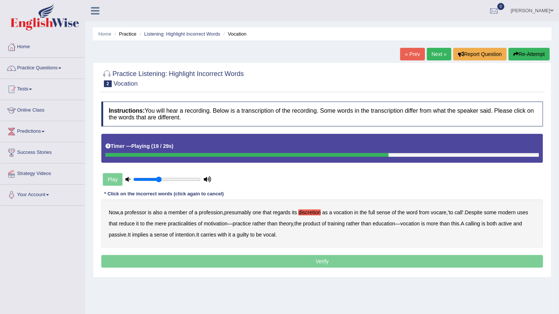
click at [524, 59] on button "Re-Attempt" at bounding box center [529, 54] width 41 height 13
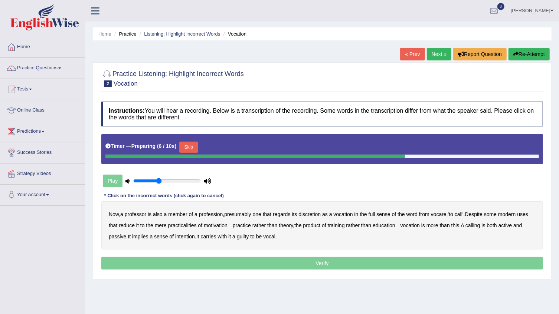
click at [185, 150] on button "Skip" at bounding box center [188, 147] width 19 height 11
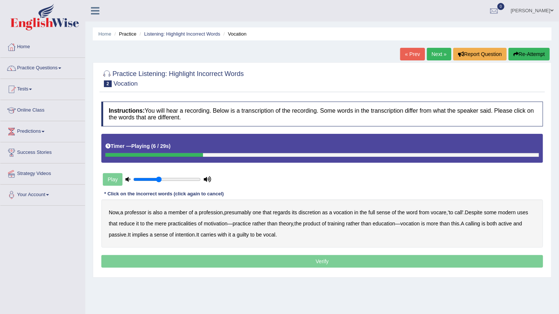
click at [319, 213] on b "discretion" at bounding box center [309, 213] width 22 height 6
click at [217, 225] on b "motivation" at bounding box center [216, 224] width 24 height 6
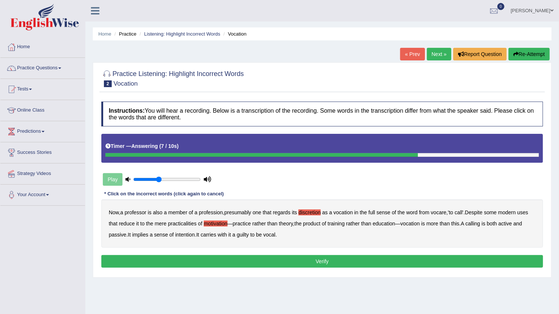
click at [246, 236] on b "guilty" at bounding box center [243, 235] width 12 height 6
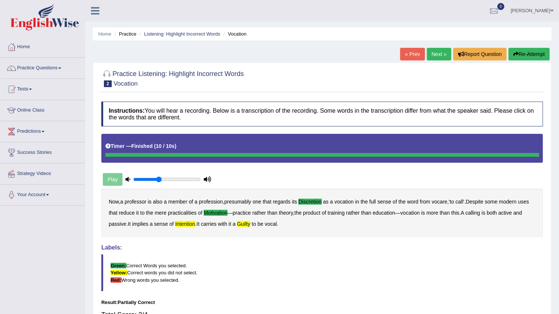
click at [527, 48] on button "Re-Attempt" at bounding box center [529, 54] width 41 height 13
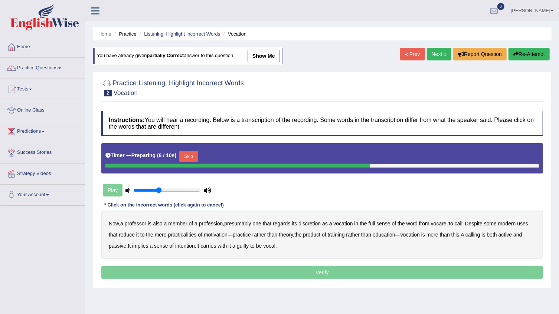
click at [196, 159] on button "Skip" at bounding box center [188, 156] width 19 height 11
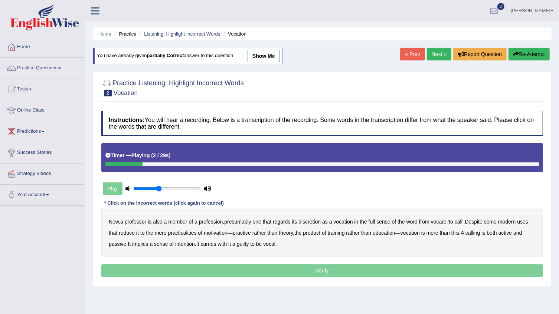
click at [313, 220] on b "discretion" at bounding box center [309, 222] width 22 height 6
click at [219, 234] on b "motivation" at bounding box center [216, 233] width 24 height 6
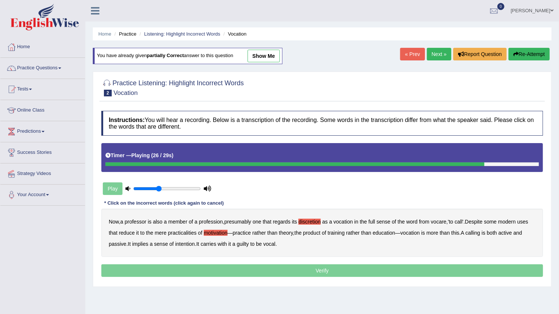
click at [186, 245] on b "intention" at bounding box center [185, 244] width 20 height 6
click at [245, 244] on b "guilty" at bounding box center [243, 244] width 12 height 6
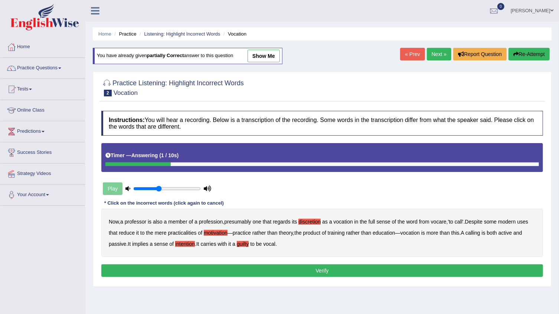
click at [260, 267] on button "Verify" at bounding box center [322, 271] width 442 height 13
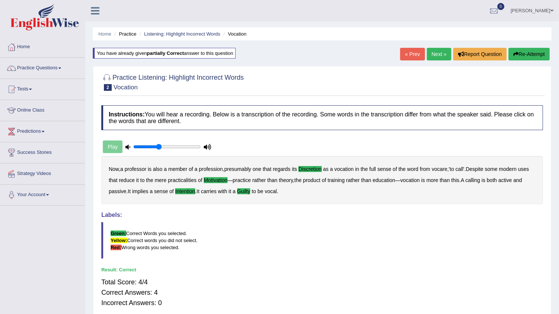
click at [429, 56] on link "Next »" at bounding box center [439, 54] width 25 height 13
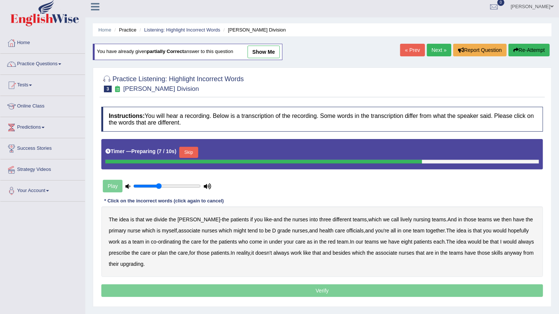
scroll to position [33, 0]
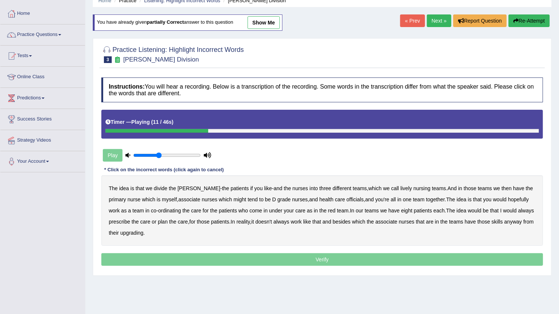
click at [401, 187] on b "lively" at bounding box center [407, 189] width 12 height 6
click at [530, 19] on button "Re-Attempt" at bounding box center [529, 20] width 41 height 13
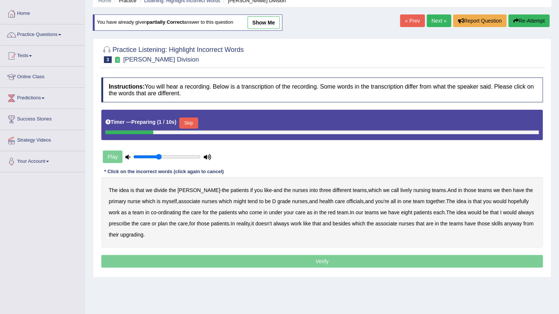
click at [192, 118] on button "Skip" at bounding box center [188, 123] width 19 height 11
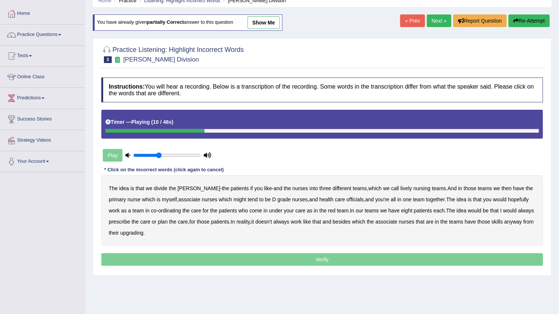
click at [401, 190] on b "lively" at bounding box center [407, 189] width 12 height 6
click at [179, 199] on b "associate" at bounding box center [190, 200] width 22 height 6
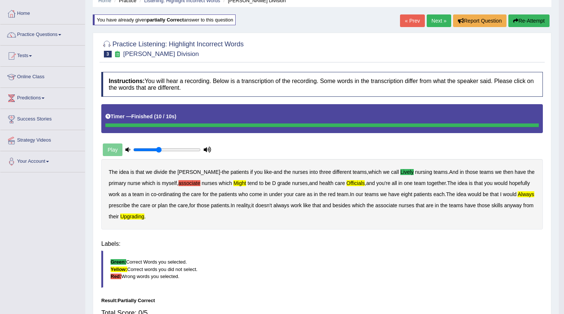
click at [139, 231] on body "Toggle navigation Home Practice Questions Speaking Practice Read Aloud Repeat S…" at bounding box center [282, 124] width 564 height 314
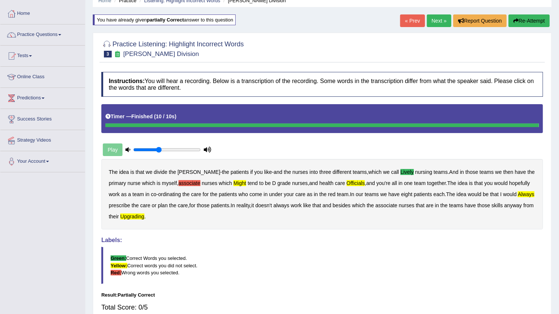
click at [144, 218] on b "upgrading" at bounding box center [132, 217] width 24 height 6
click at [207, 217] on div "The idea is that we divide the ward - the patients if you like - and the nurses…" at bounding box center [322, 194] width 442 height 71
click at [233, 183] on b "might" at bounding box center [239, 183] width 13 height 6
drag, startPoint x: 337, startPoint y: 183, endPoint x: 347, endPoint y: 183, distance: 10.4
click at [347, 183] on b "officials" at bounding box center [356, 183] width 19 height 6
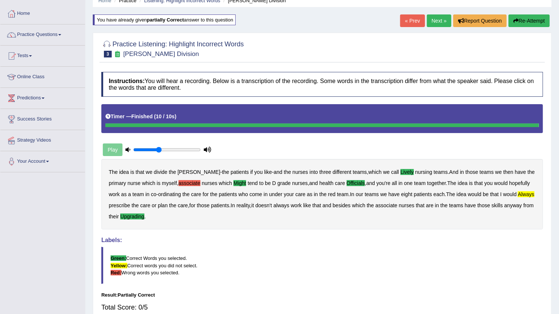
click at [518, 192] on b "always" at bounding box center [526, 195] width 16 height 6
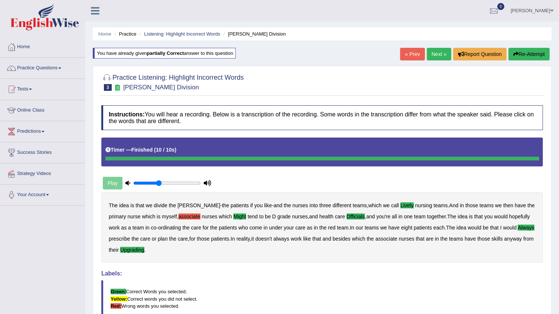
click at [540, 48] on button "Re-Attempt" at bounding box center [529, 54] width 41 height 13
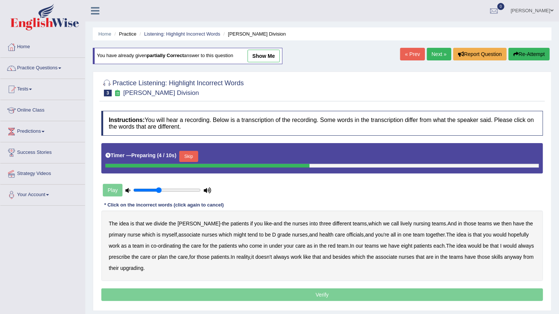
click at [181, 152] on button "Skip" at bounding box center [188, 156] width 19 height 11
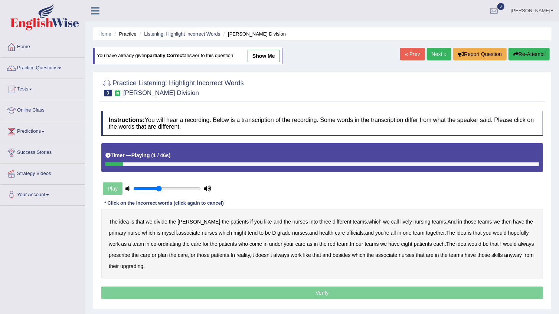
click at [401, 222] on b "lively" at bounding box center [407, 222] width 12 height 6
click at [233, 231] on b "might" at bounding box center [239, 233] width 13 height 6
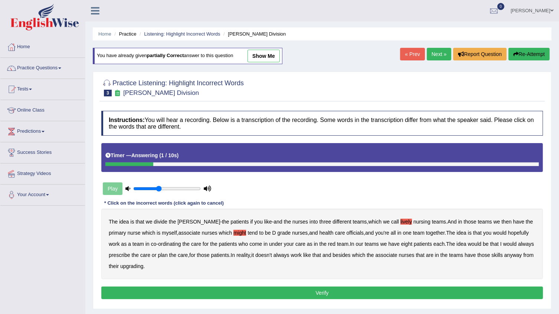
click at [143, 266] on b "upgrading" at bounding box center [131, 267] width 23 height 6
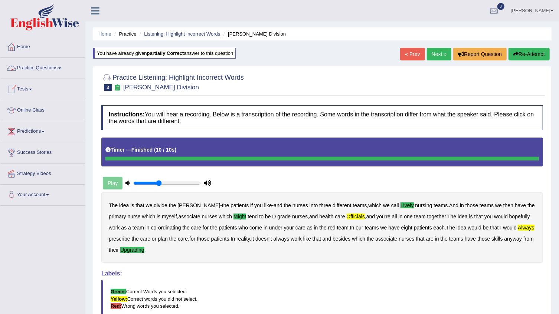
click at [172, 32] on link "Listening: Highlight Incorrect Words" at bounding box center [182, 34] width 76 height 6
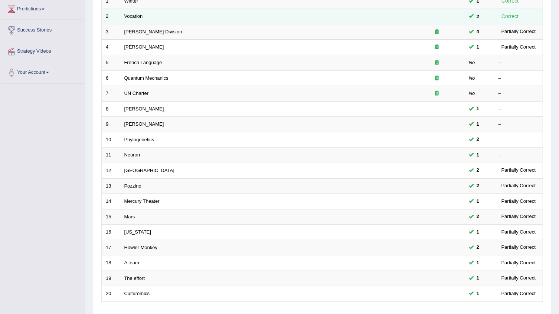
scroll to position [135, 0]
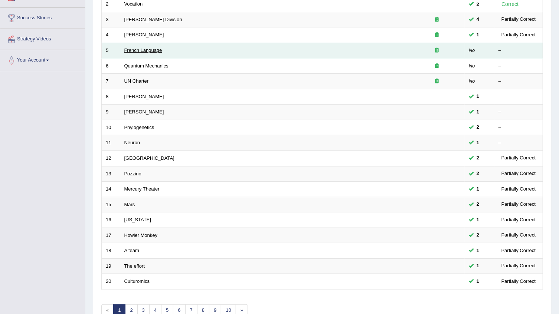
click at [146, 52] on link "French Language" at bounding box center [143, 51] width 38 height 6
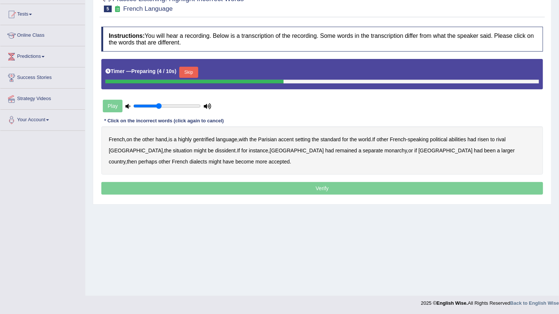
click at [191, 71] on button "Skip" at bounding box center [188, 72] width 19 height 11
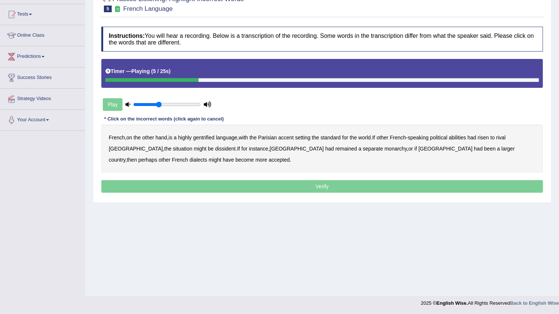
click at [202, 137] on b "gentrified" at bounding box center [204, 138] width 22 height 6
click at [215, 147] on b "dissident" at bounding box center [225, 149] width 20 height 6
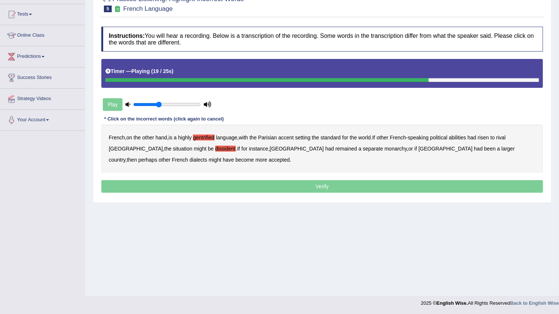
click at [385, 149] on b "monarchy" at bounding box center [396, 149] width 22 height 6
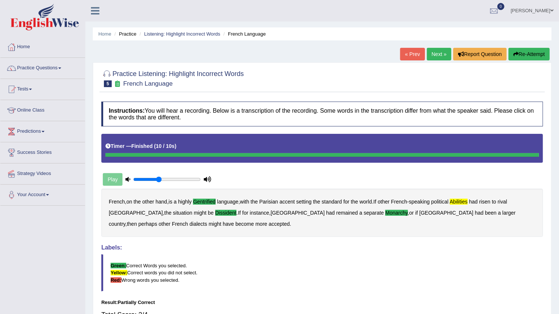
click at [430, 56] on link "Next »" at bounding box center [439, 54] width 25 height 13
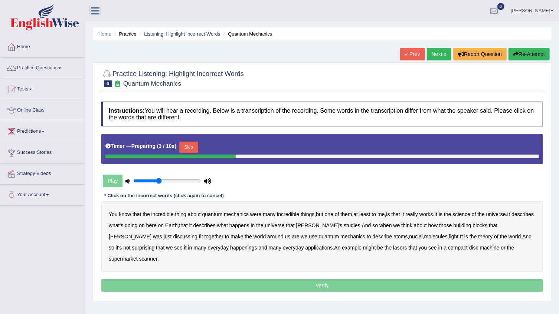
drag, startPoint x: 558, startPoint y: 64, endPoint x: 565, endPoint y: 131, distance: 67.2
click at [559, 131] on html "Toggle navigation Home Practice Questions Speaking Practice Read Aloud Repeat S…" at bounding box center [279, 157] width 559 height 314
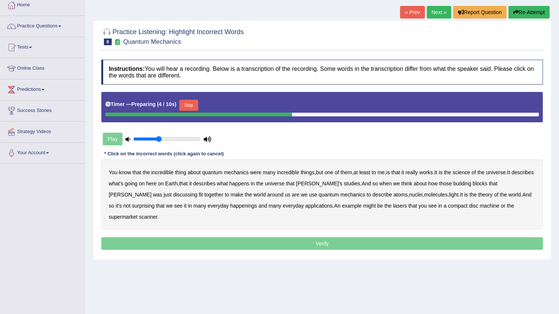
scroll to position [75, 0]
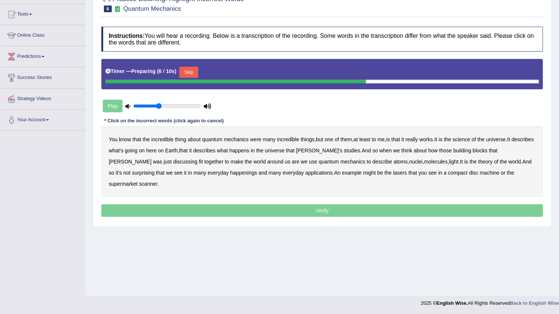
click at [195, 69] on button "Skip" at bounding box center [188, 72] width 19 height 11
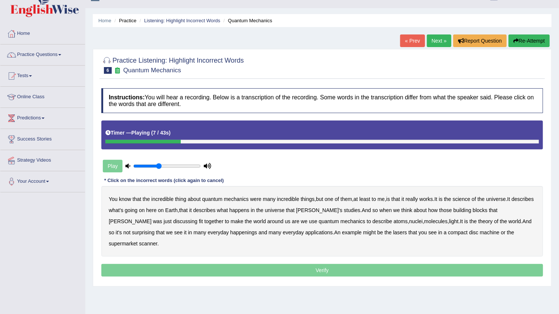
scroll to position [0, 0]
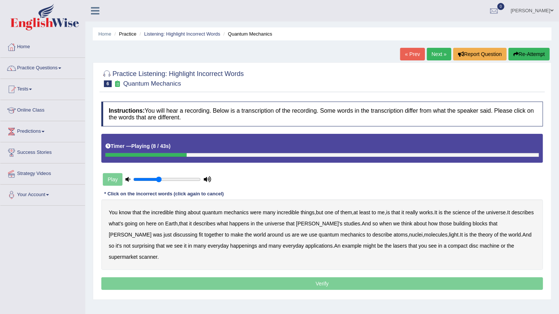
click at [536, 47] on div "Home Practice Listening: Highlight Incorrect Words Quantum Mechanics « Prev Nex…" at bounding box center [322, 185] width 474 height 371
click at [528, 52] on button "Re-Attempt" at bounding box center [529, 54] width 41 height 13
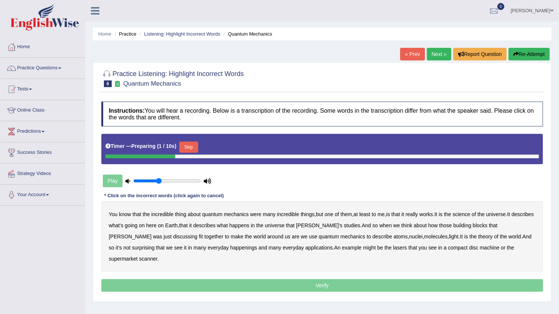
click at [189, 150] on button "Skip" at bounding box center [188, 147] width 19 height 11
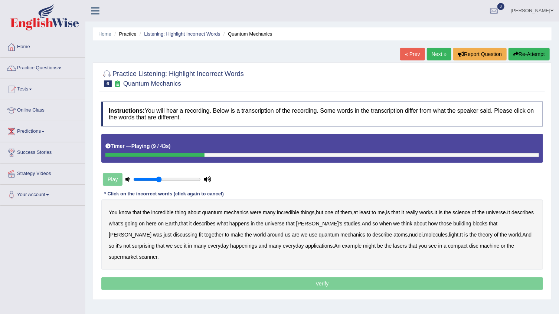
click at [470, 213] on b "science" at bounding box center [461, 213] width 17 height 6
click at [409, 233] on b "nuclei" at bounding box center [416, 235] width 14 height 6
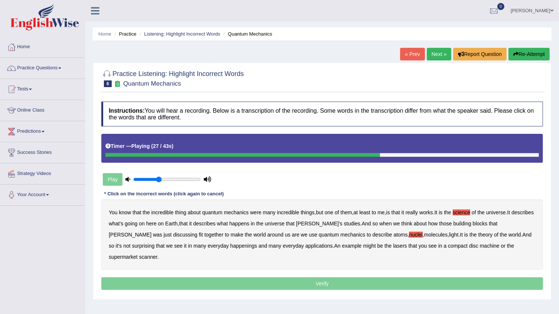
click at [362, 234] on div "You know that the incredible thing about quantum mechanics were many incredible…" at bounding box center [322, 235] width 442 height 71
click at [409, 237] on b "nuclei" at bounding box center [416, 235] width 14 height 6
click at [230, 245] on b "happenings" at bounding box center [243, 246] width 27 height 6
click at [480, 246] on b "machine" at bounding box center [490, 246] width 20 height 6
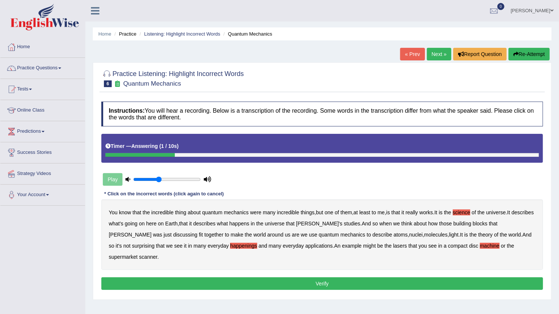
click at [267, 295] on div "Home Practice Listening: Highlight Incorrect Words Quantum Mechanics « Prev Nex…" at bounding box center [322, 185] width 474 height 371
click at [286, 252] on div "You know that the incredible thing about quantum mechanics were many incredible…" at bounding box center [322, 235] width 442 height 71
click at [281, 278] on button "Verify" at bounding box center [322, 284] width 442 height 13
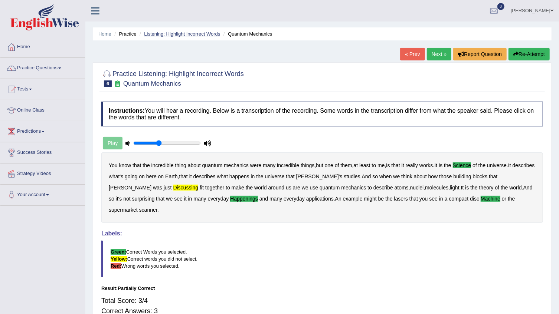
click at [164, 32] on link "Listening: Highlight Incorrect Words" at bounding box center [182, 34] width 76 height 6
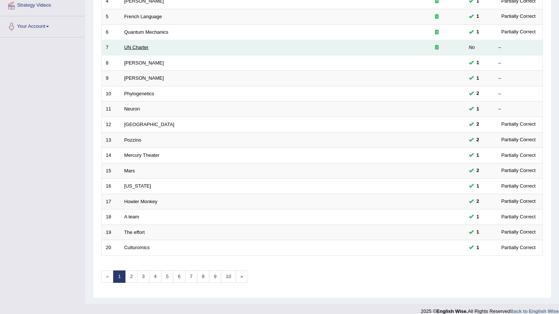
click at [131, 45] on link "UN Charter" at bounding box center [136, 48] width 25 height 6
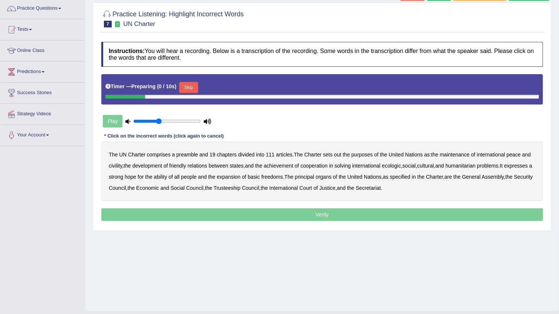
scroll to position [75, 0]
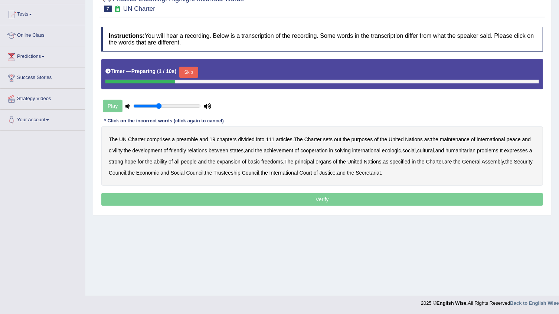
click at [187, 68] on button "Skip" at bounding box center [188, 72] width 19 height 11
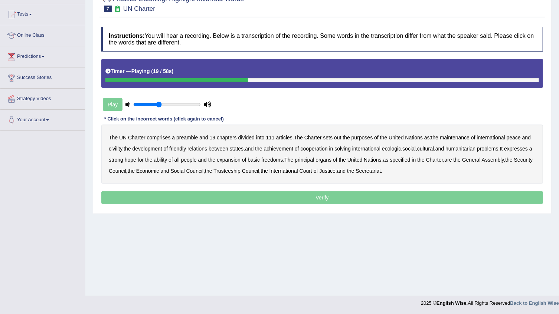
click at [124, 147] on div "The UN Charter comprises a preamble and 19 chapters divided into 111 articles .…" at bounding box center [322, 154] width 442 height 59
click at [122, 147] on b "civility" at bounding box center [115, 149] width 13 height 6
click at [401, 150] on b "ecologic" at bounding box center [391, 149] width 19 height 6
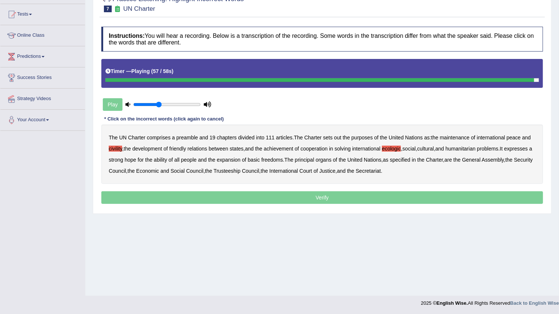
drag, startPoint x: 484, startPoint y: 156, endPoint x: 484, endPoint y: 160, distance: 4.5
click at [484, 160] on div "The UN Charter comprises a preamble and 19 chapters divided into 111 articles .…" at bounding box center [322, 154] width 442 height 59
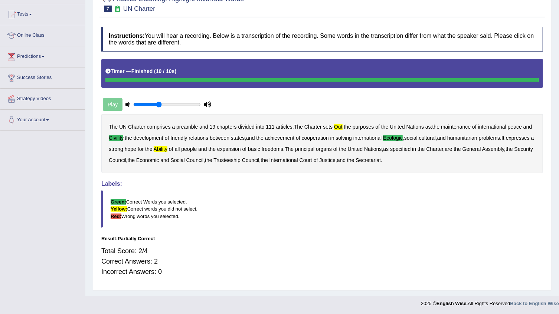
scroll to position [0, 0]
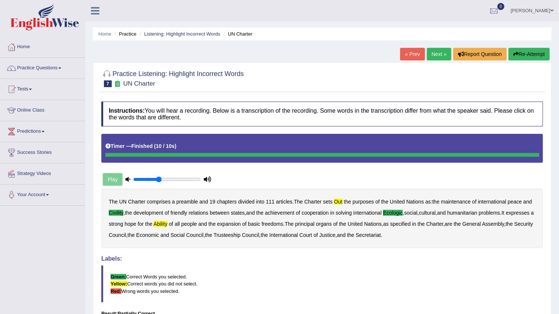
click at [545, 55] on button "Re-Attempt" at bounding box center [529, 54] width 41 height 13
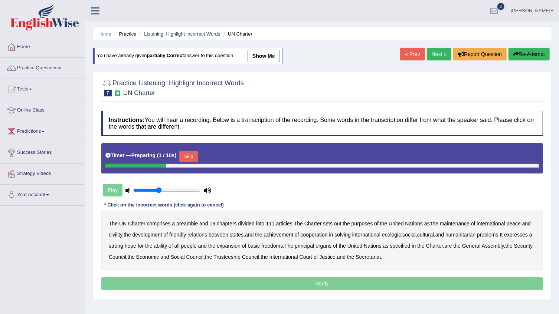
click at [190, 157] on button "Skip" at bounding box center [188, 156] width 19 height 11
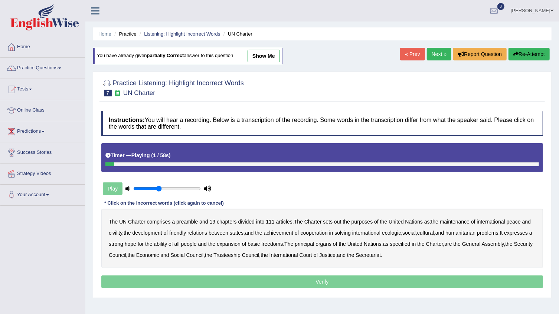
scroll to position [33, 0]
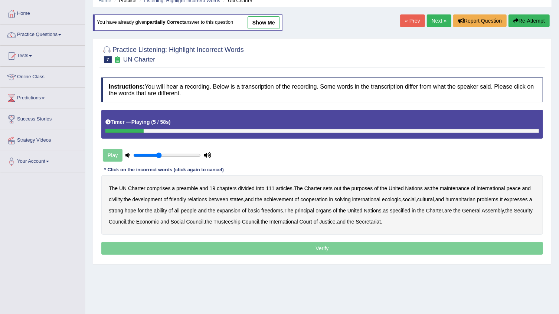
click at [337, 187] on b "out" at bounding box center [337, 189] width 7 height 6
click at [115, 199] on b "civility" at bounding box center [115, 200] width 13 height 6
click at [394, 199] on b "ecologic" at bounding box center [391, 200] width 19 height 6
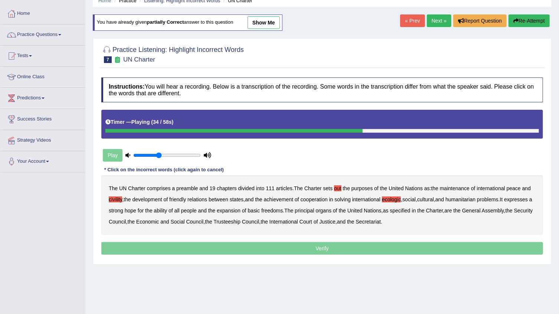
click at [167, 212] on b "ability" at bounding box center [160, 211] width 13 height 6
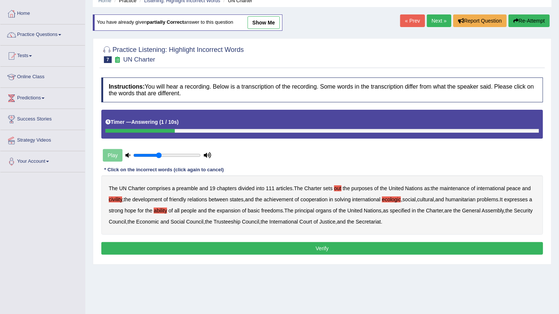
click at [287, 248] on button "Verify" at bounding box center [322, 248] width 442 height 13
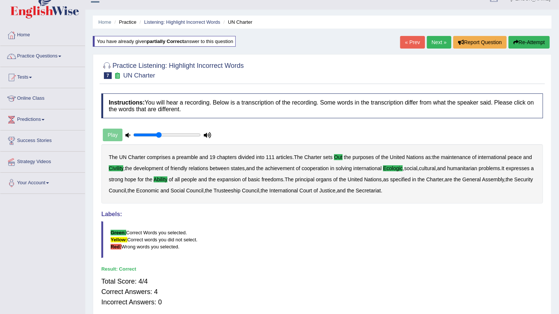
scroll to position [0, 0]
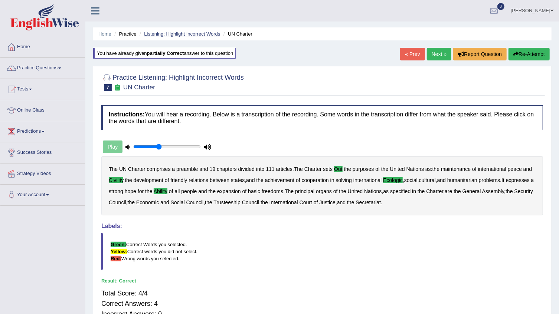
click at [185, 31] on link "Listening: Highlight Incorrect Words" at bounding box center [182, 34] width 76 height 6
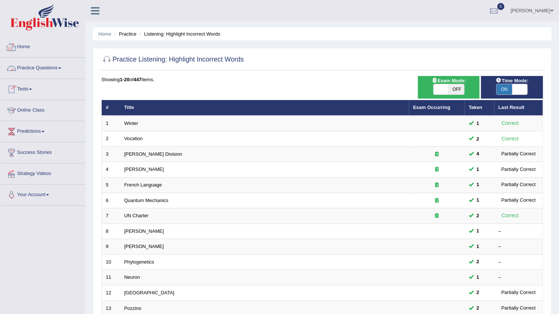
click at [40, 70] on link "Practice Questions" at bounding box center [42, 67] width 85 height 19
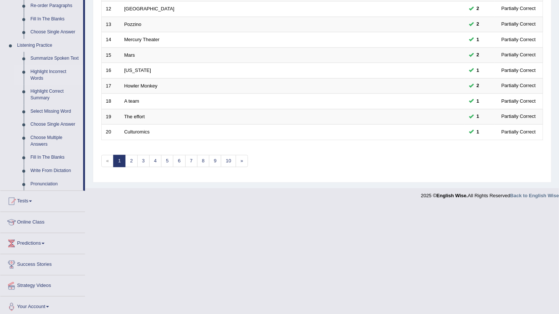
scroll to position [288, 0]
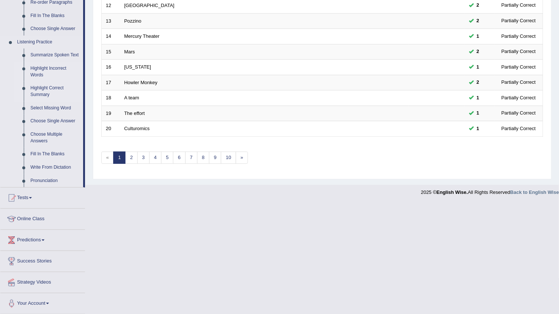
click at [52, 86] on link "Highlight Correct Summary" at bounding box center [55, 92] width 56 height 20
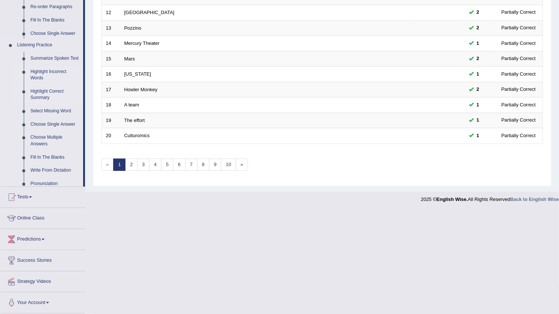
scroll to position [176, 0]
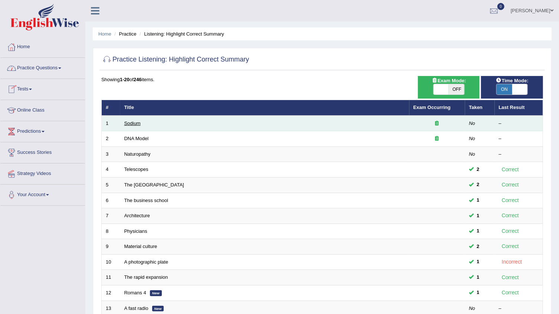
click at [127, 123] on link "Sodium" at bounding box center [132, 124] width 16 height 6
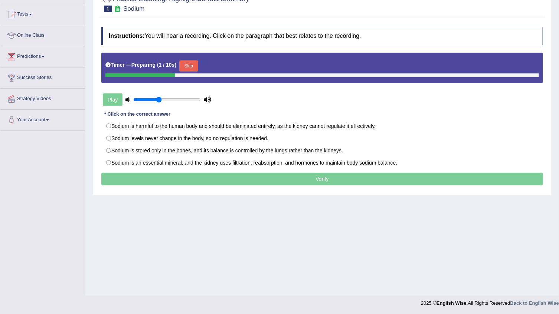
click at [190, 61] on button "Skip" at bounding box center [188, 66] width 19 height 11
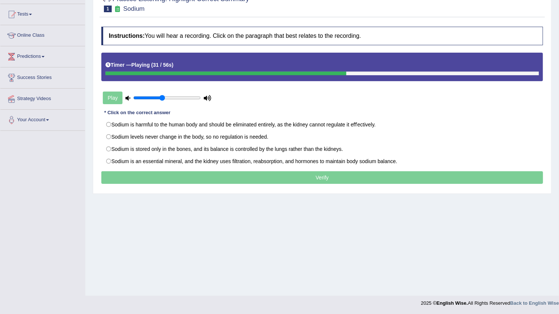
type input "0.45"
click at [163, 98] on input "range" at bounding box center [167, 98] width 68 height 6
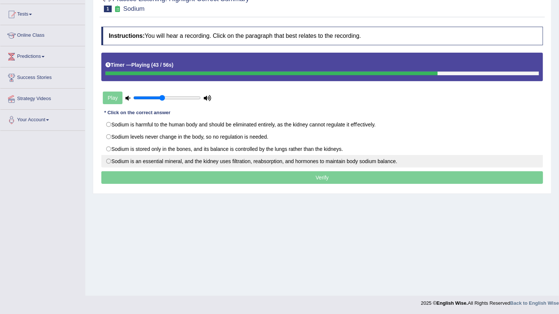
click at [109, 161] on label "Sodium is an essential mineral, and the kidney uses ﬁltration, reabsorption, an…" at bounding box center [322, 161] width 442 height 13
radio input "true"
click at [108, 161] on label "Sodium is an essential mineral, and the kidney uses ﬁltration, reabsorption, an…" at bounding box center [322, 161] width 442 height 13
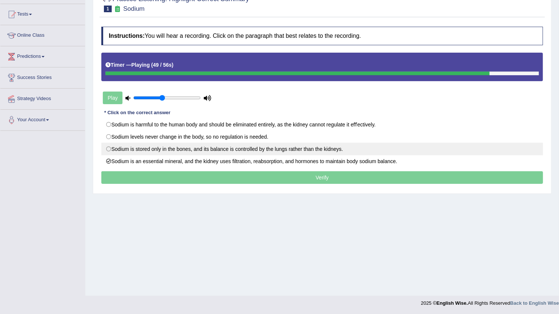
click at [105, 148] on label "Sodium is stored only in the bones, and its balance is controlled by the lungs …" at bounding box center [322, 149] width 442 height 13
radio input "true"
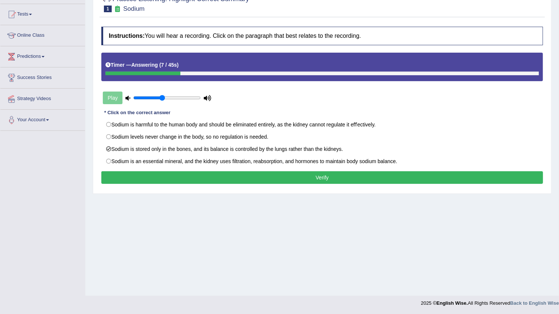
click at [296, 172] on button "Verify" at bounding box center [322, 178] width 442 height 13
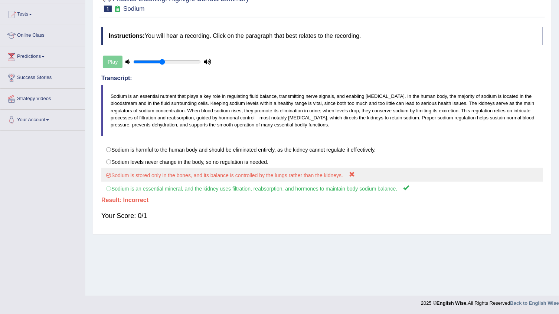
click at [297, 174] on label "Sodium is stored only in the bones, and its balance is controlled by the lungs …" at bounding box center [322, 175] width 442 height 14
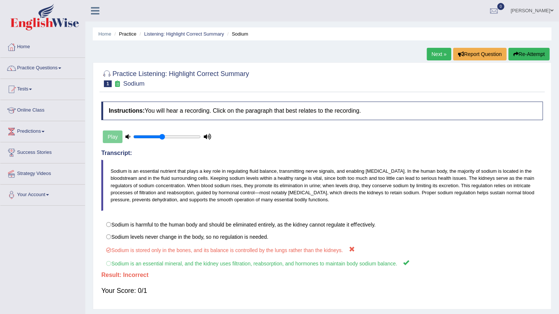
click at [545, 52] on button "Re-Attempt" at bounding box center [529, 54] width 41 height 13
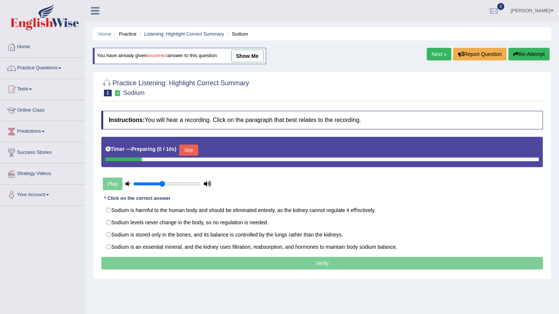
click at [185, 147] on button "Skip" at bounding box center [188, 150] width 19 height 11
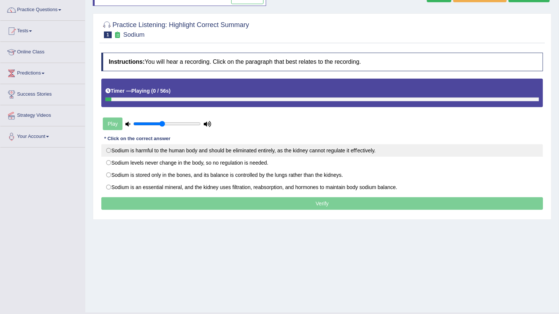
scroll to position [67, 0]
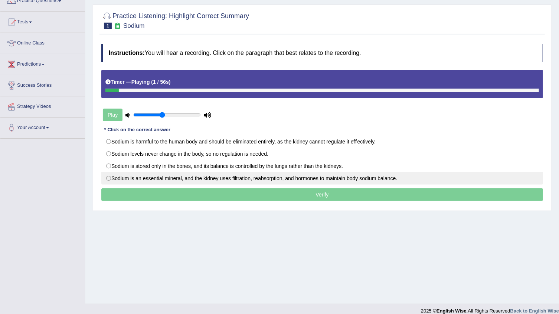
click at [131, 178] on label "Sodium is an essential mineral, and the kidney uses ﬁltration, reabsorption, an…" at bounding box center [322, 178] width 442 height 13
radio input "true"
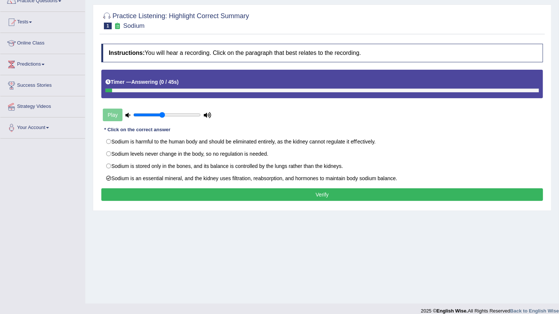
click at [340, 192] on button "Verify" at bounding box center [322, 195] width 442 height 13
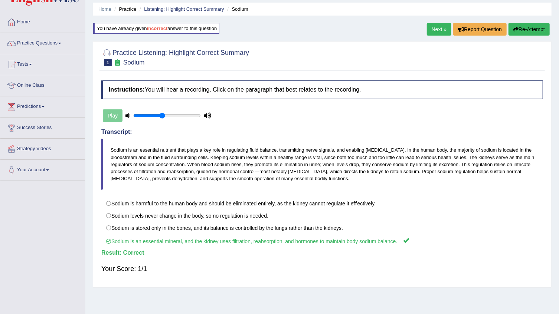
scroll to position [0, 0]
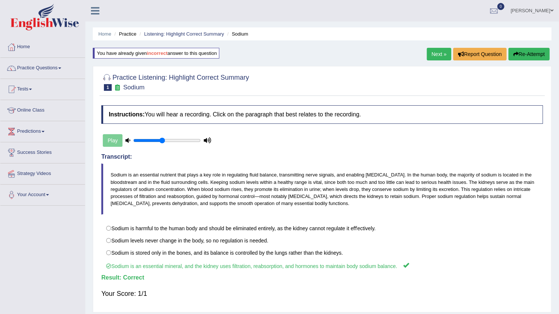
click at [428, 55] on link "Next »" at bounding box center [439, 54] width 25 height 13
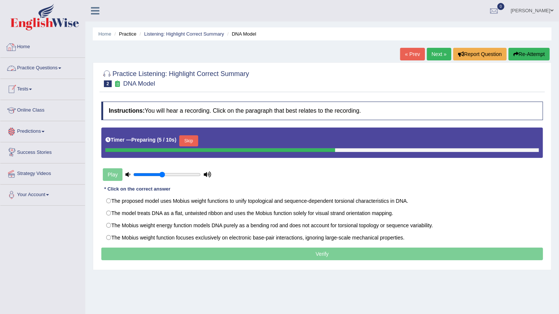
click at [26, 47] on link "Home" at bounding box center [42, 46] width 85 height 19
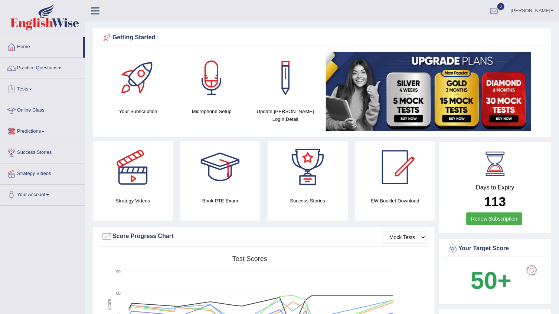
click at [29, 133] on link "Predictions" at bounding box center [42, 130] width 85 height 19
click at [33, 149] on link "Latest Predictions" at bounding box center [48, 148] width 69 height 13
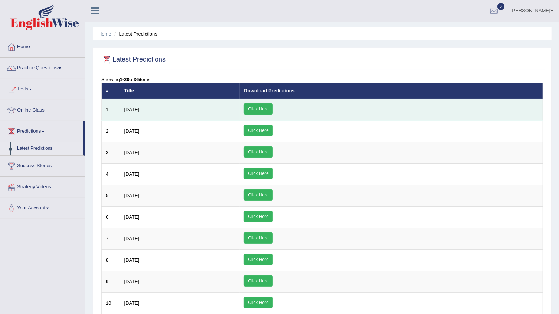
click at [140, 112] on span "[DATE]" at bounding box center [131, 110] width 15 height 6
click at [272, 107] on link "Click Here" at bounding box center [258, 109] width 29 height 11
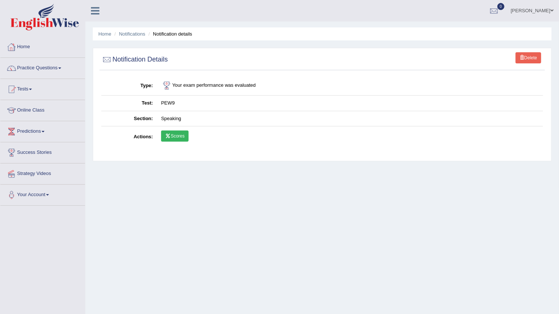
click at [33, 43] on link "Home" at bounding box center [42, 46] width 85 height 19
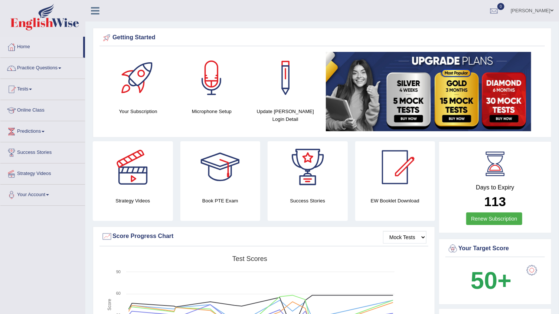
click at [36, 68] on link "Practice Questions" at bounding box center [42, 67] width 85 height 19
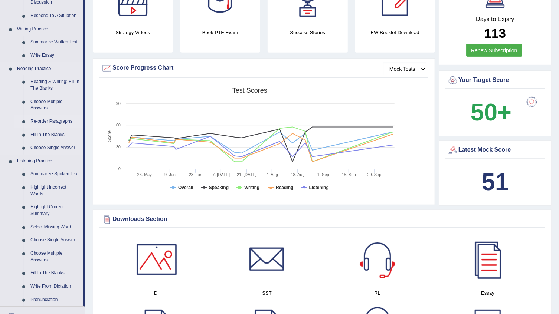
scroll to position [202, 0]
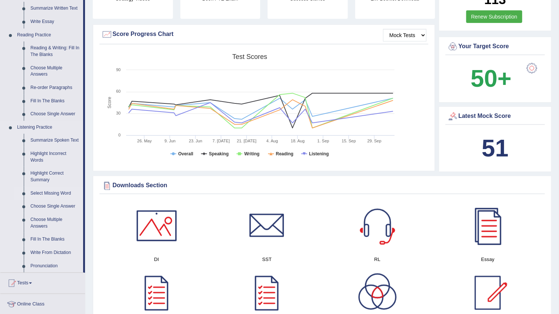
click at [46, 195] on link "Select Missing Word" at bounding box center [55, 193] width 56 height 13
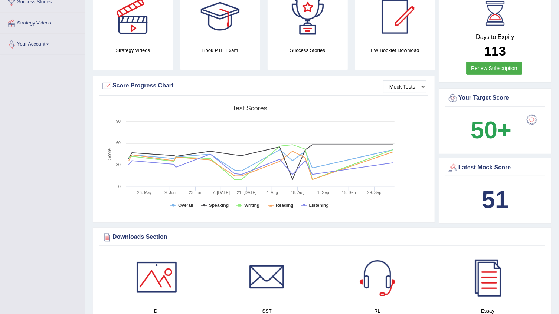
scroll to position [80, 0]
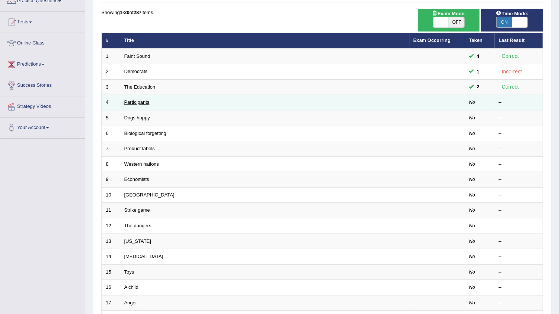
click at [137, 100] on link "Participants" at bounding box center [136, 102] width 25 height 6
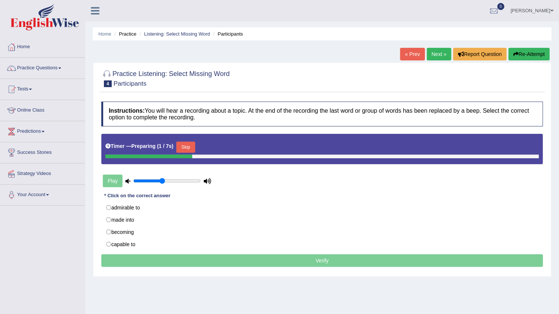
click at [188, 142] on button "Skip" at bounding box center [185, 147] width 19 height 11
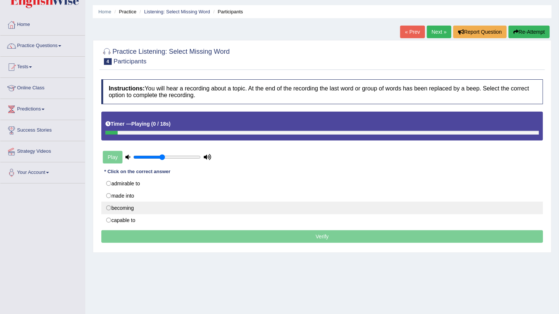
scroll to position [75, 0]
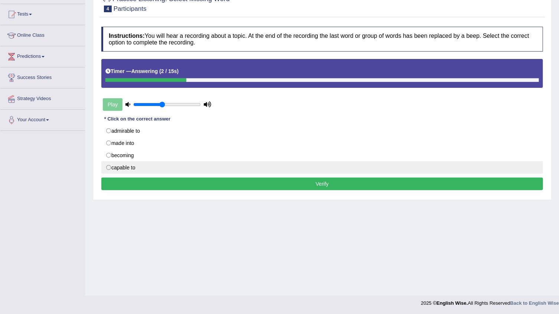
click at [118, 165] on label "capable to" at bounding box center [322, 167] width 442 height 13
radio input "true"
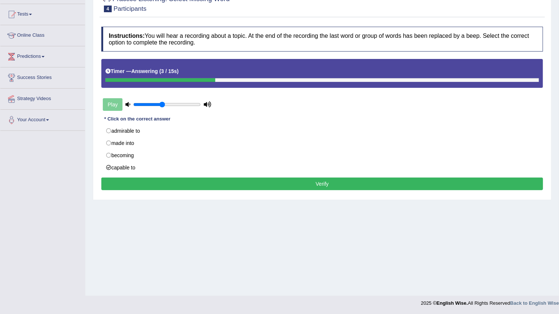
click at [165, 184] on button "Verify" at bounding box center [322, 184] width 442 height 13
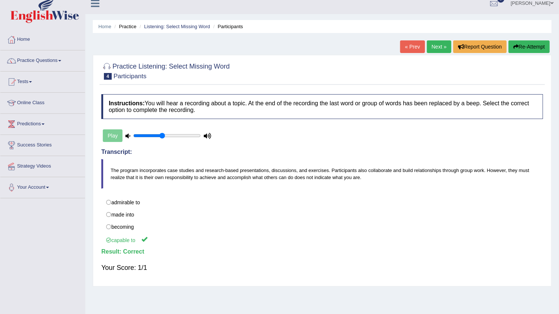
scroll to position [0, 0]
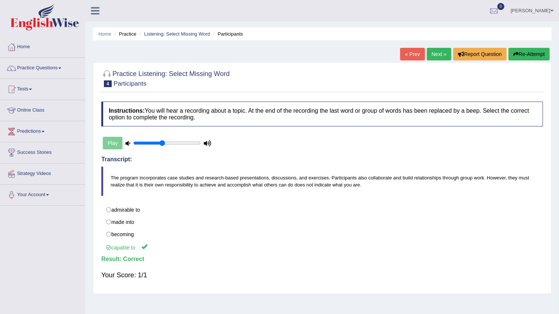
click at [446, 51] on link "Next »" at bounding box center [439, 54] width 25 height 13
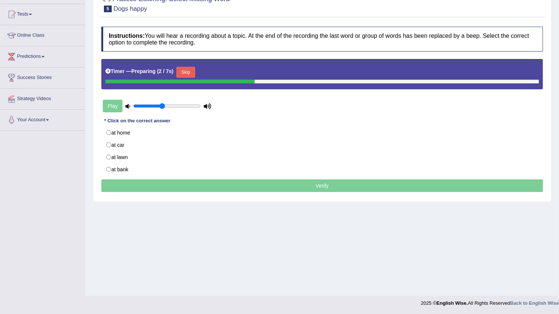
click at [182, 63] on div "Timer — Preparing ( 2 / 7s ) Skip" at bounding box center [322, 74] width 442 height 30
click at [190, 67] on button "Skip" at bounding box center [185, 72] width 19 height 11
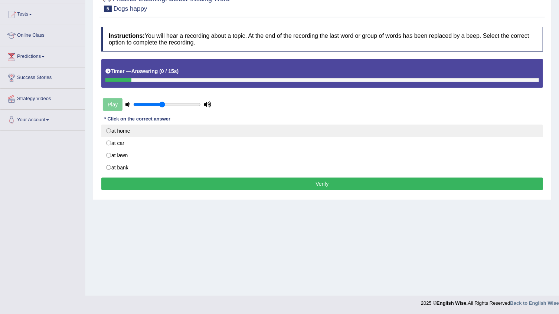
click at [118, 131] on label "at home" at bounding box center [322, 131] width 442 height 13
radio input "true"
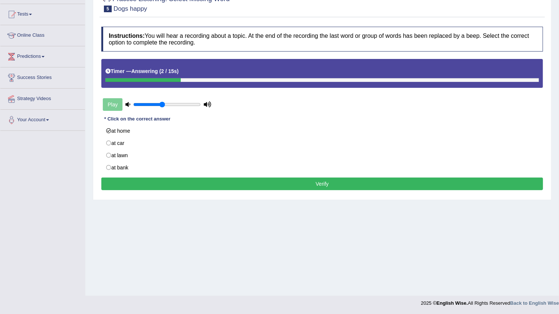
click at [163, 179] on button "Verify" at bounding box center [322, 184] width 442 height 13
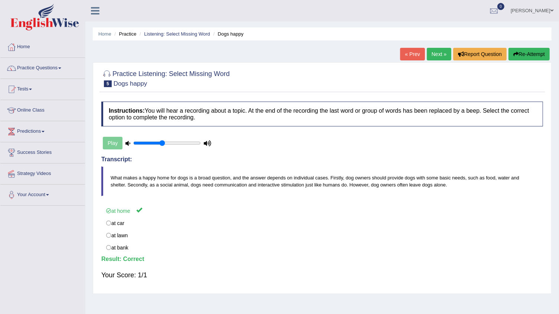
click at [438, 53] on link "Next »" at bounding box center [439, 54] width 25 height 13
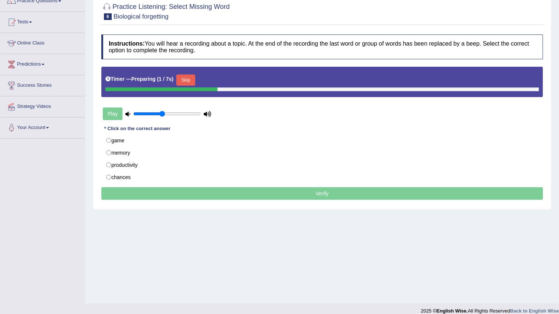
click at [185, 76] on button "Skip" at bounding box center [185, 80] width 19 height 11
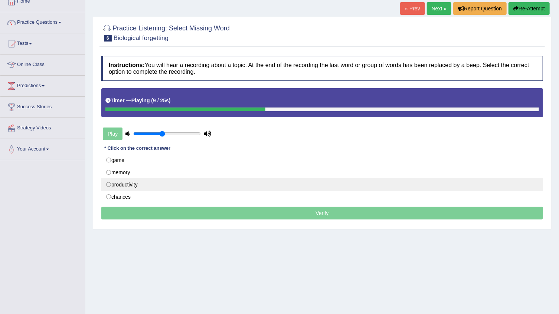
scroll to position [33, 0]
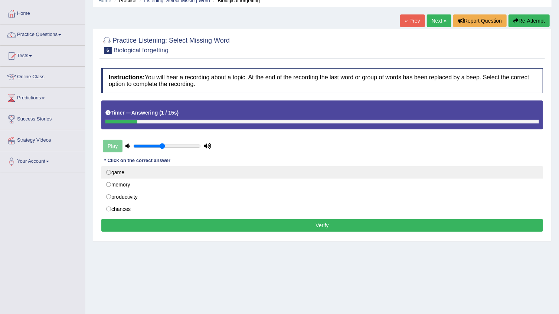
click at [114, 173] on label "game" at bounding box center [322, 172] width 442 height 13
radio input "true"
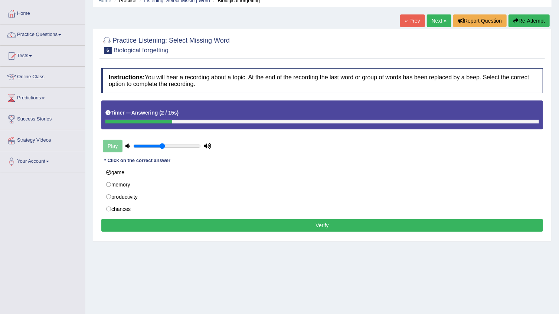
click at [152, 224] on button "Verify" at bounding box center [322, 225] width 442 height 13
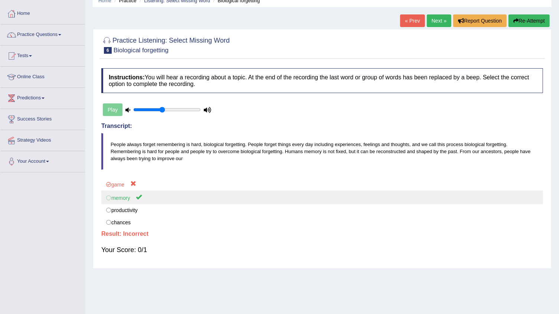
click at [146, 202] on label "memory" at bounding box center [322, 198] width 442 height 14
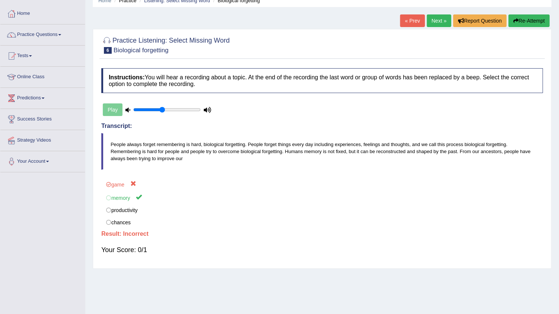
click at [539, 21] on button "Re-Attempt" at bounding box center [529, 20] width 41 height 13
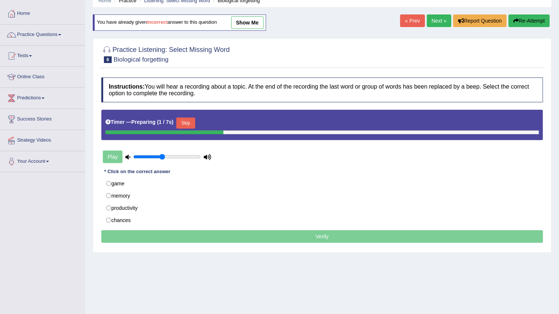
click at [179, 118] on button "Skip" at bounding box center [185, 123] width 19 height 11
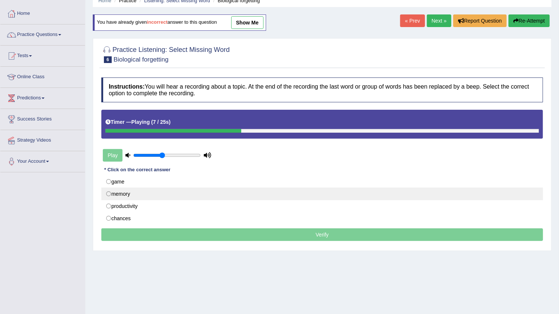
click at [116, 196] on label "memory" at bounding box center [322, 194] width 442 height 13
radio input "true"
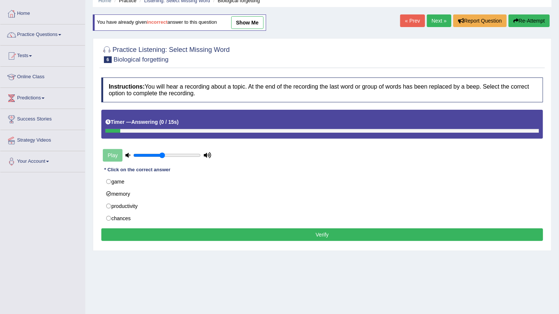
drag, startPoint x: 274, startPoint y: 233, endPoint x: 275, endPoint y: 238, distance: 4.2
click at [275, 238] on button "Verify" at bounding box center [322, 235] width 442 height 13
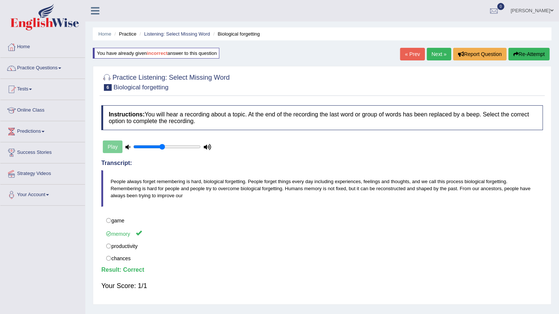
click at [539, 12] on link "Vijay Kumari" at bounding box center [532, 9] width 54 height 19
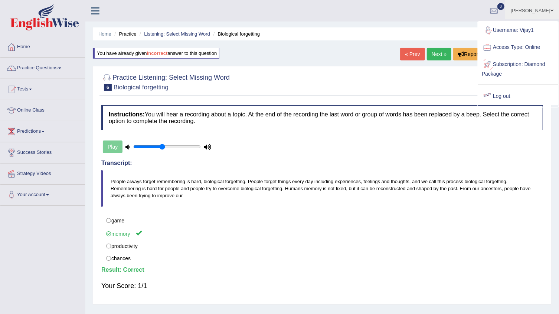
click at [499, 95] on link "Log out" at bounding box center [518, 96] width 80 height 17
